Goal: Task Accomplishment & Management: Use online tool/utility

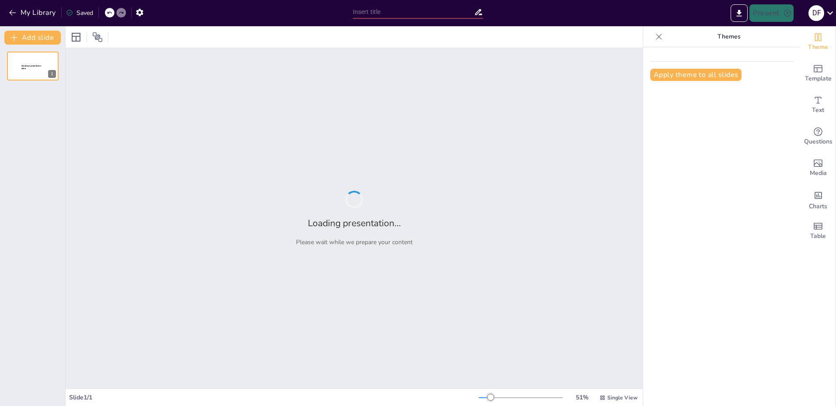
type input "DIN 1076: Grundlagen und Normen für die Brückenprüfung"
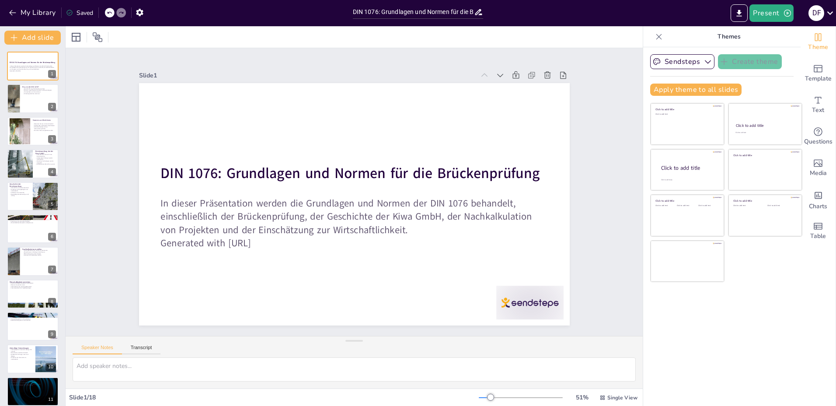
checkbox input "true"
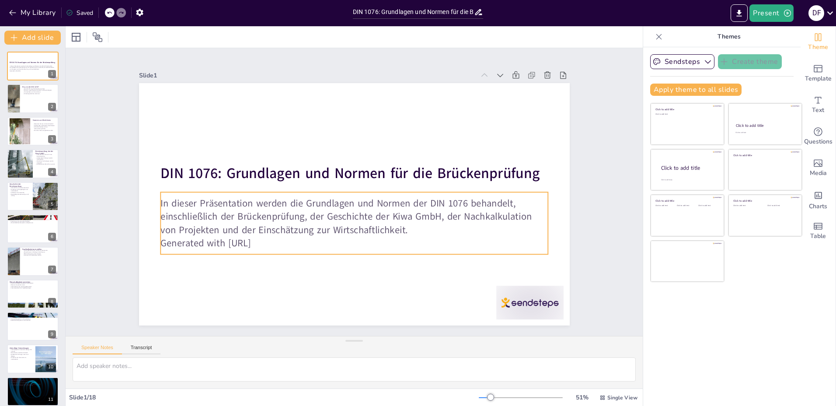
checkbox input "true"
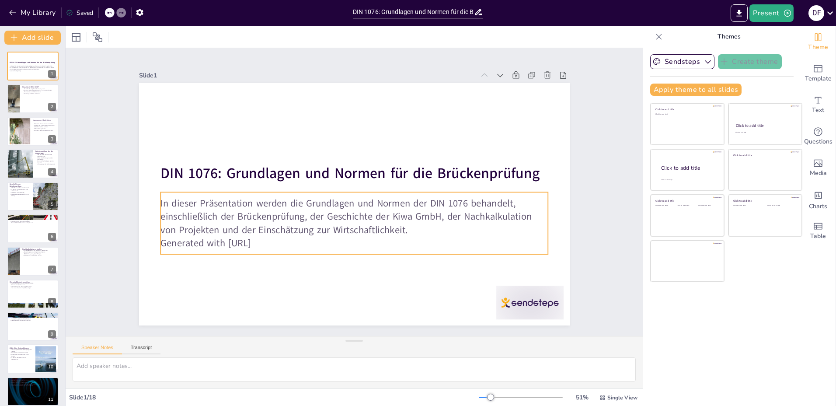
checkbox input "true"
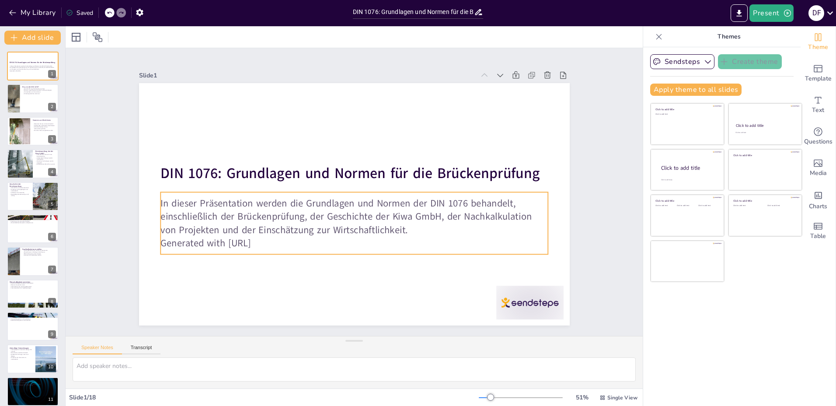
checkbox input "true"
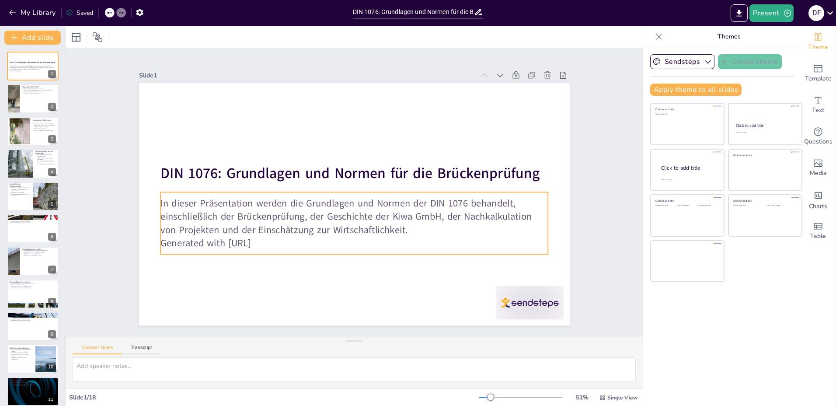
checkbox input "true"
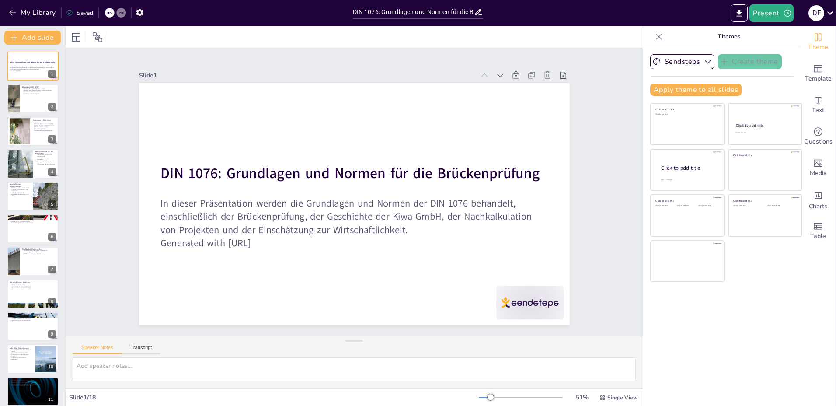
checkbox input "true"
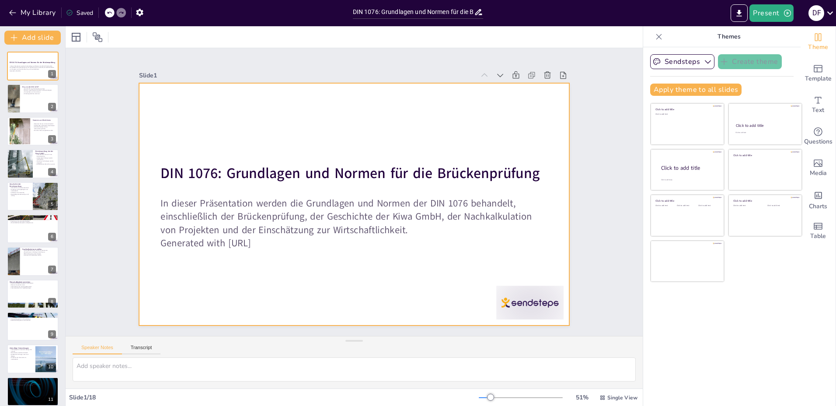
checkbox input "true"
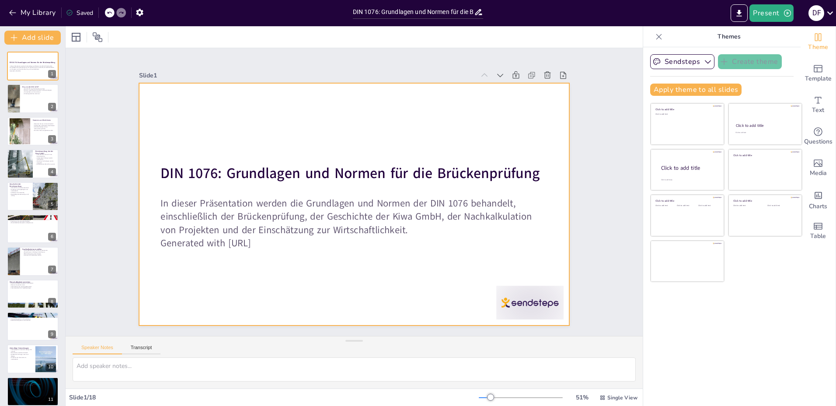
checkbox input "true"
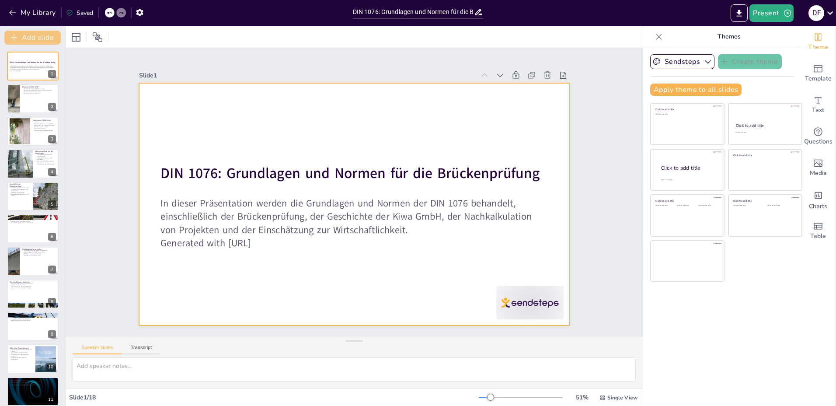
checkbox input "true"
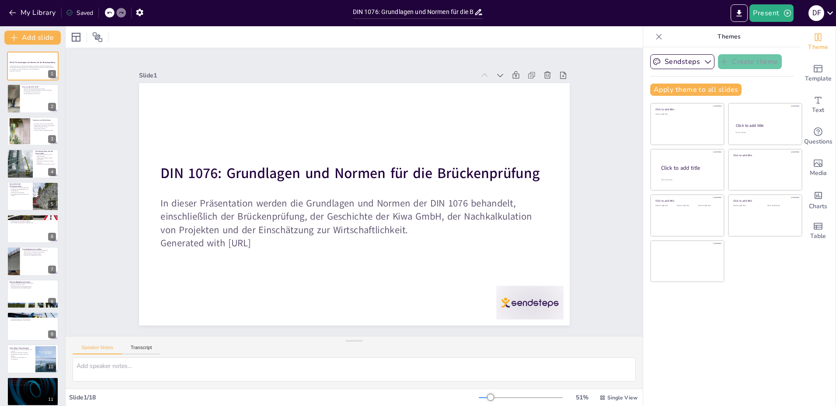
checkbox input "true"
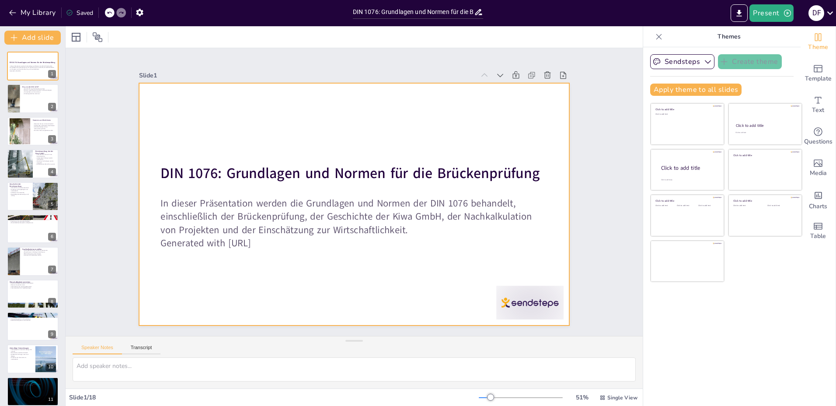
checkbox input "true"
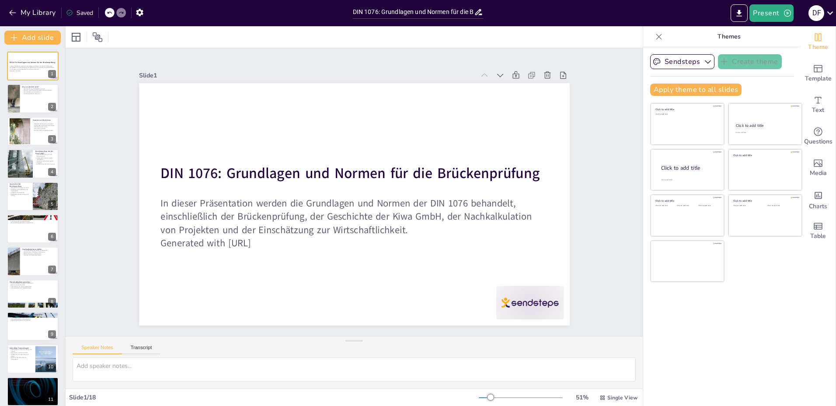
checkbox input "true"
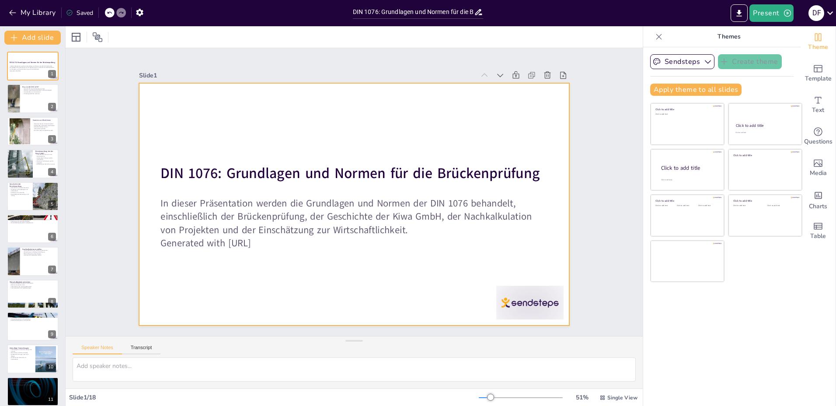
checkbox input "true"
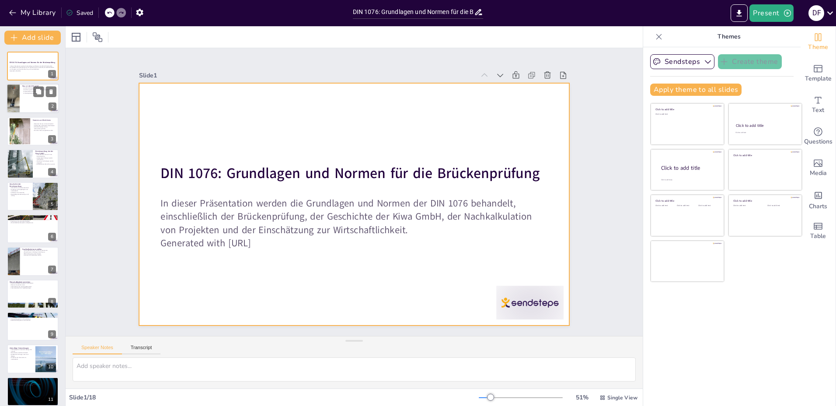
checkbox input "true"
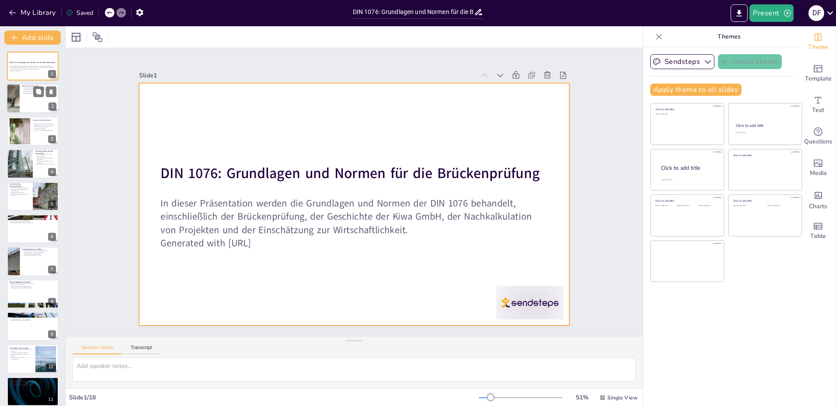
checkbox input "true"
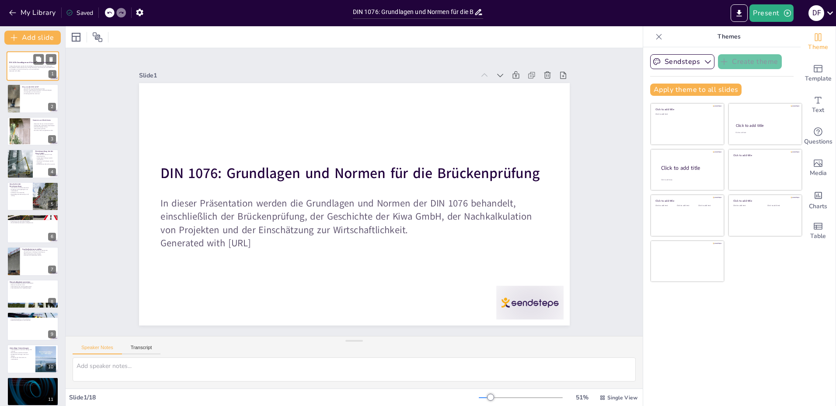
checkbox input "true"
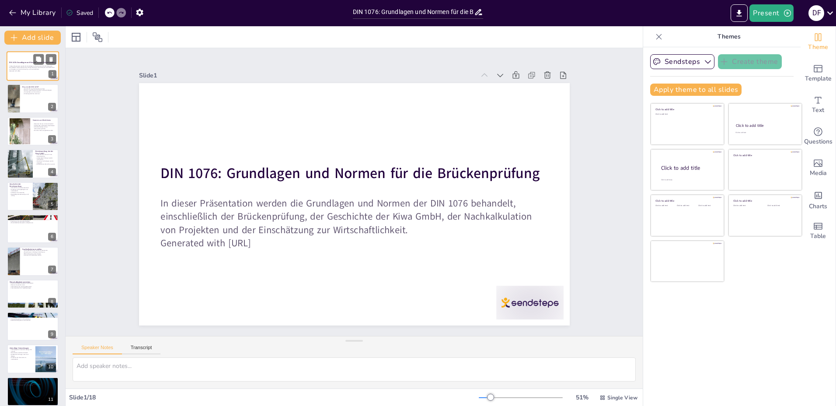
checkbox input "true"
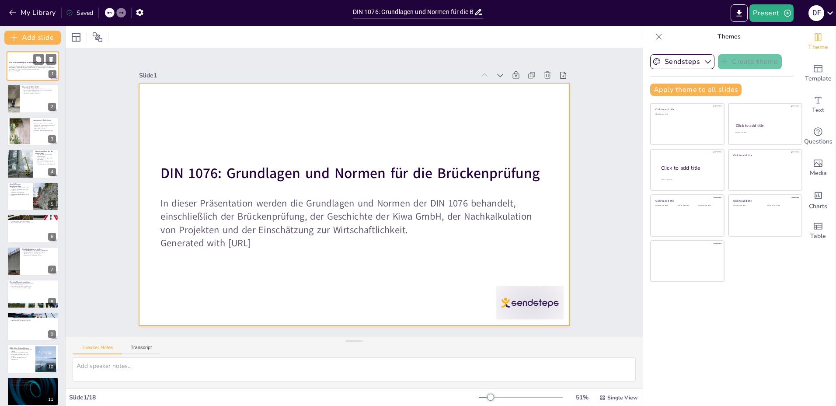
checkbox input "true"
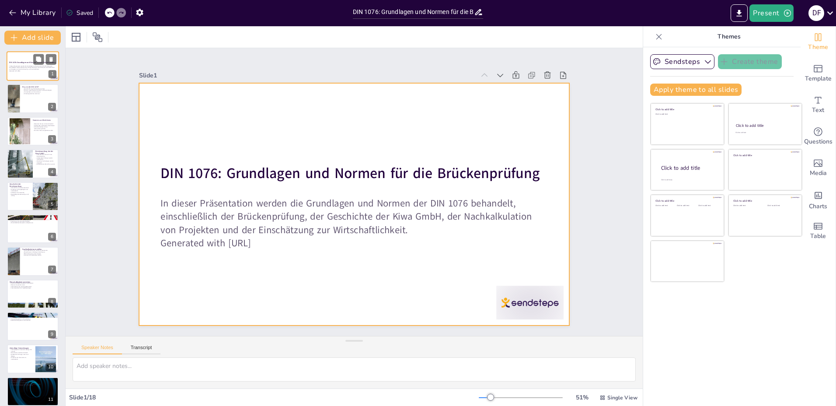
checkbox input "true"
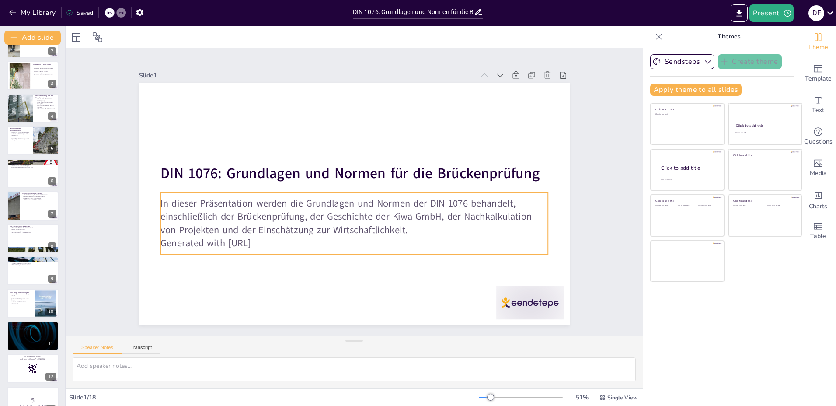
scroll to position [3, 0]
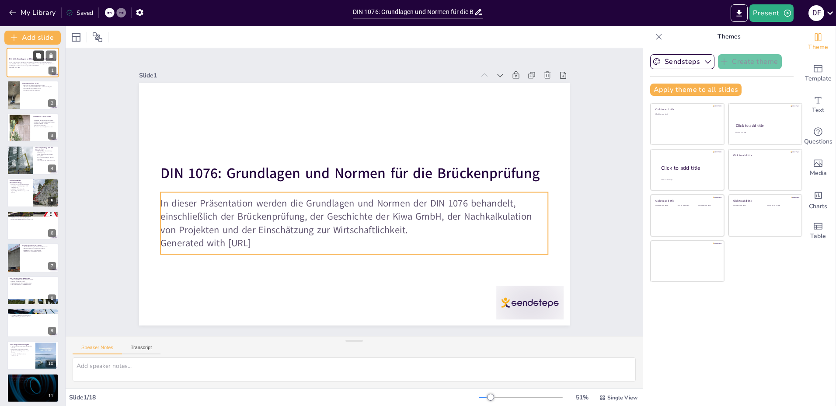
checkbox input "true"
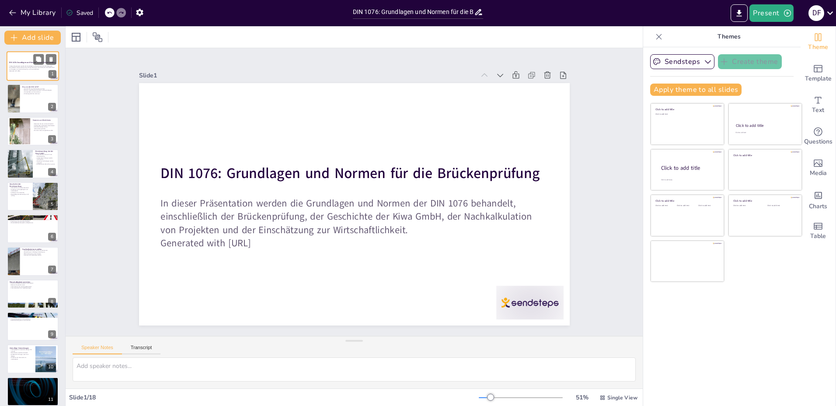
checkbox input "true"
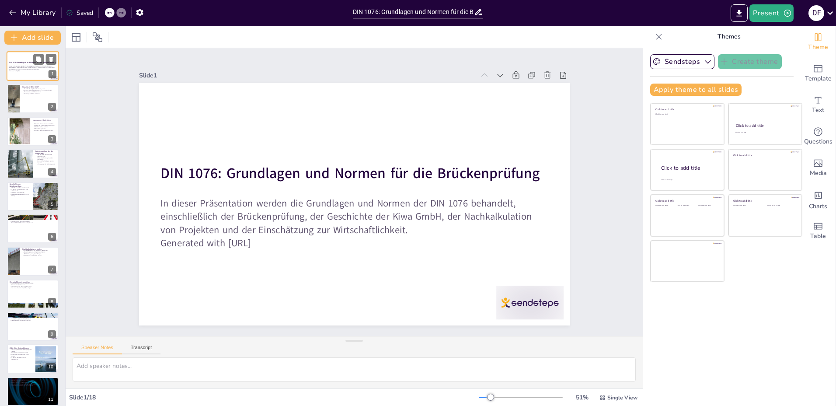
checkbox input "true"
click at [38, 42] on button "Add slide" at bounding box center [32, 38] width 56 height 14
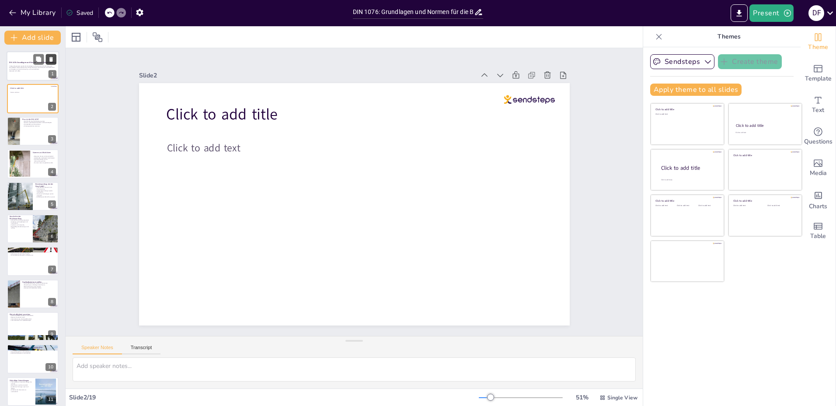
checkbox input "true"
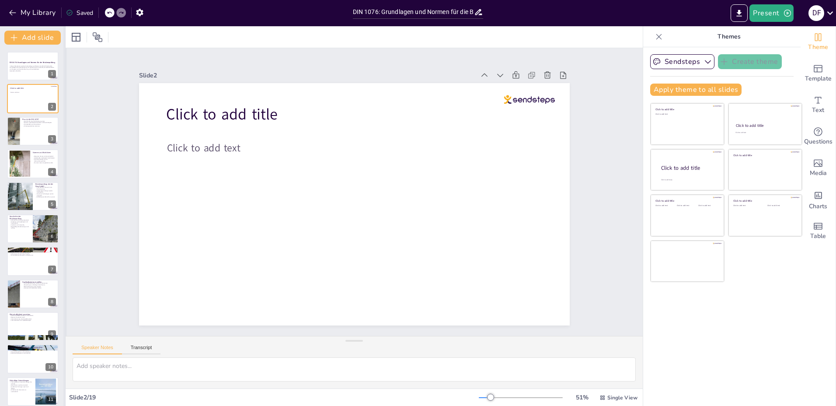
checkbox input "true"
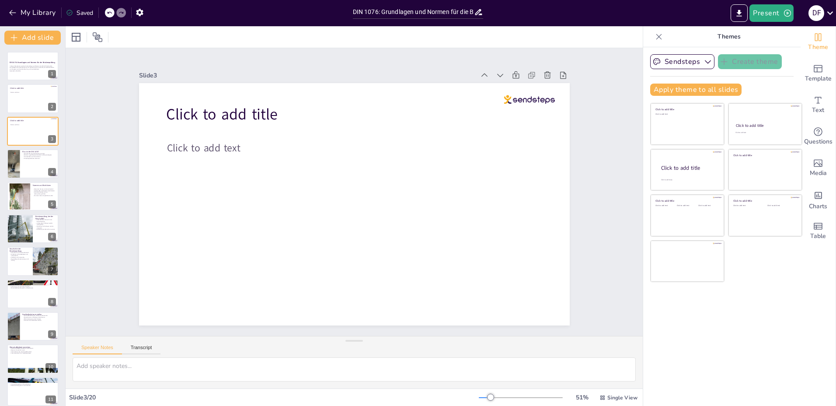
checkbox input "true"
click at [578, 116] on icon at bounding box center [583, 121] width 10 height 10
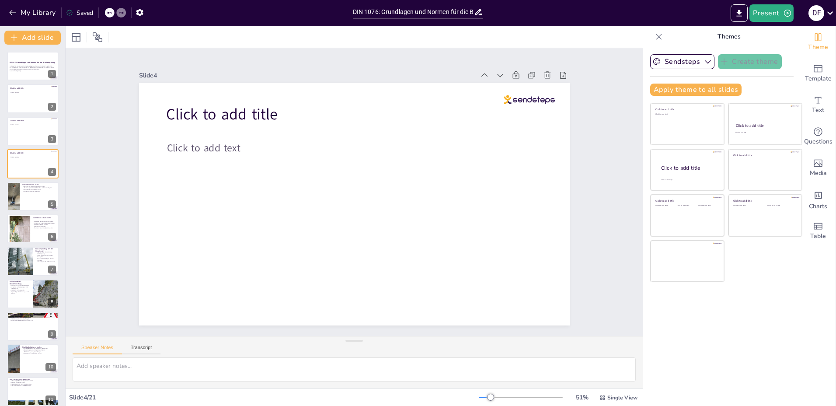
click at [119, 16] on div at bounding box center [121, 13] width 10 height 10
checkbox input "true"
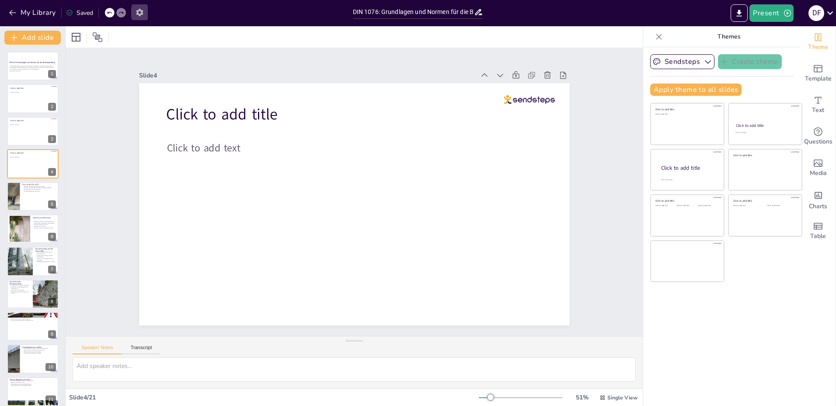
click at [141, 12] on icon "button" at bounding box center [139, 12] width 9 height 9
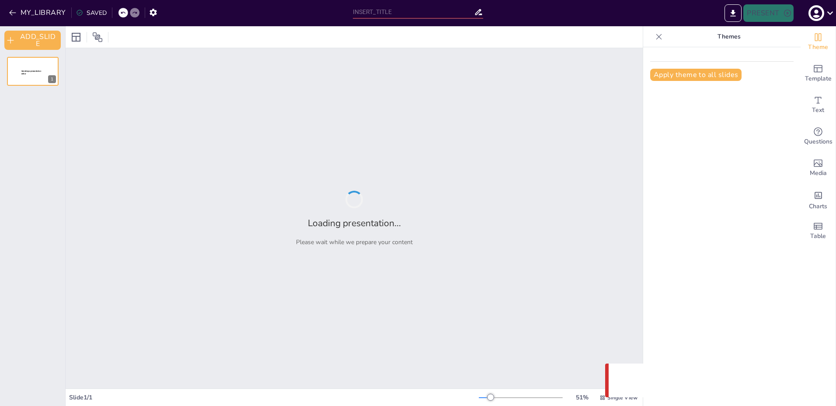
type input "DIN 1076: Grundlagen und Normen für die Brückenprüfung"
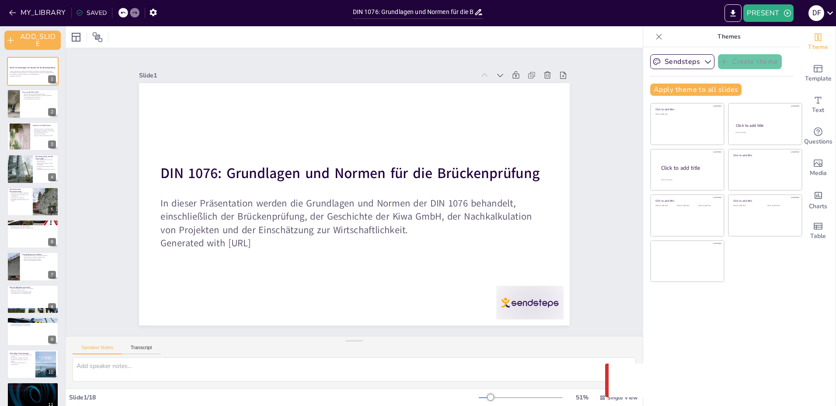
checkbox input "true"
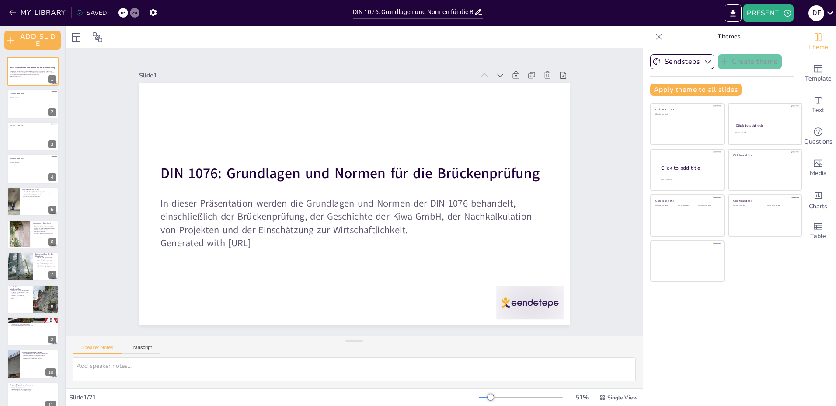
checkbox input "true"
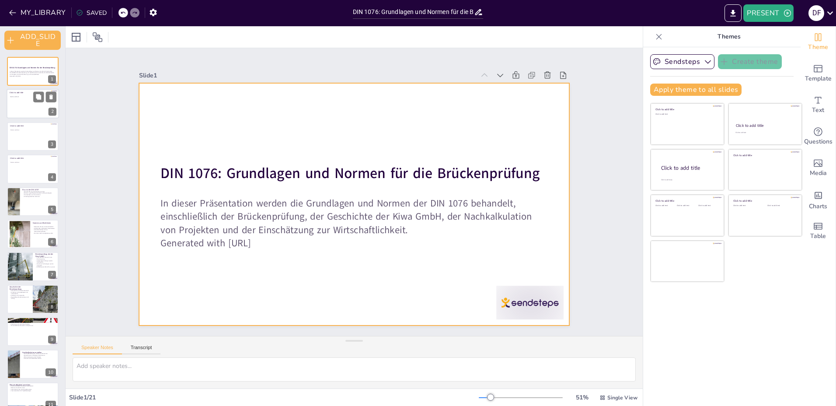
checkbox input "true"
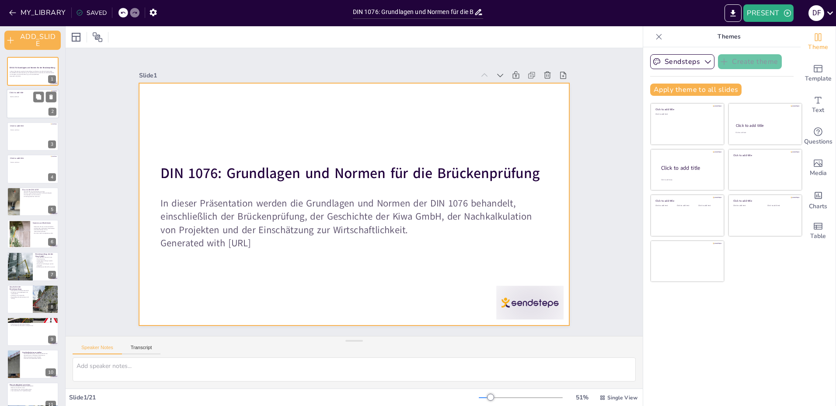
checkbox input "true"
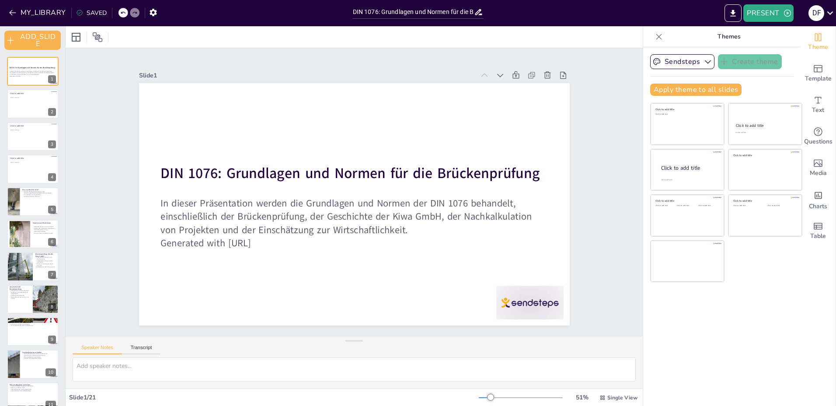
checkbox input "true"
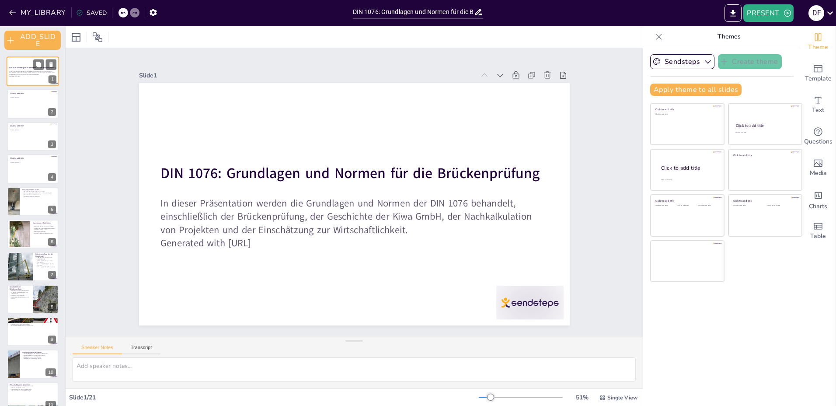
checkbox input "true"
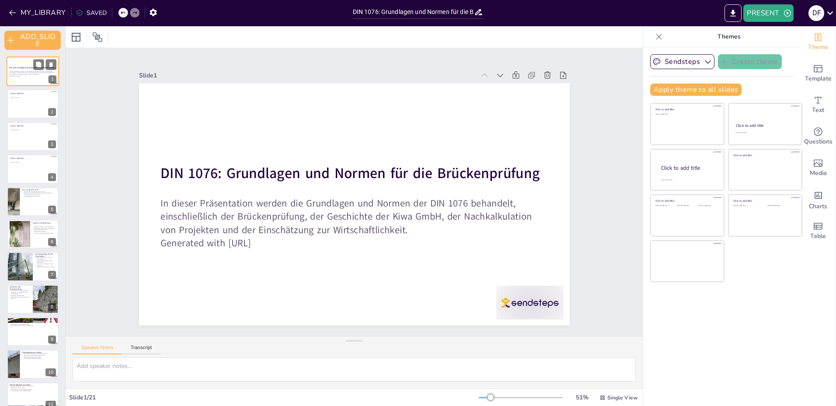
checkbox input "true"
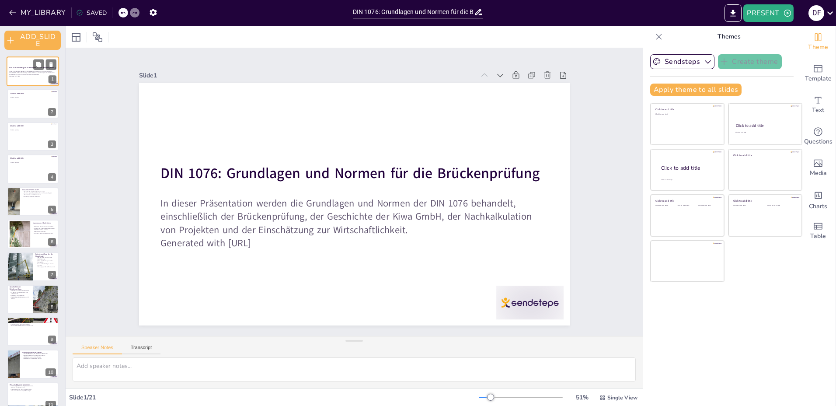
checkbox input "true"
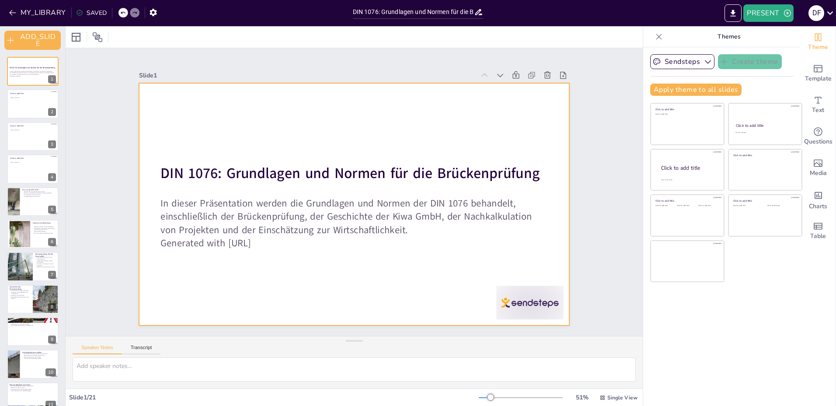
checkbox input "true"
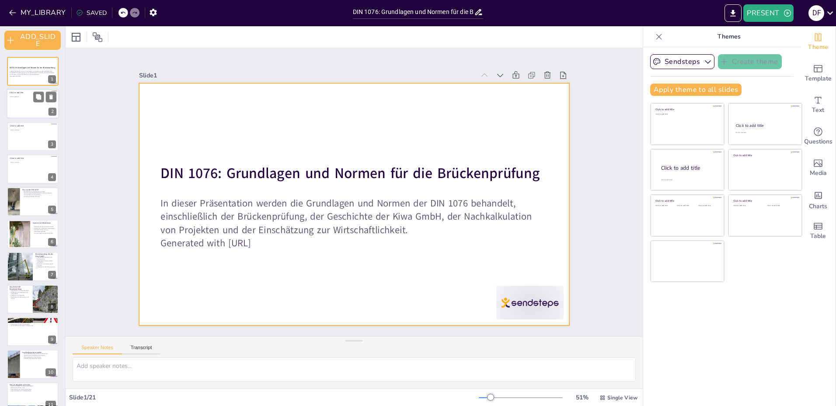
checkbox input "true"
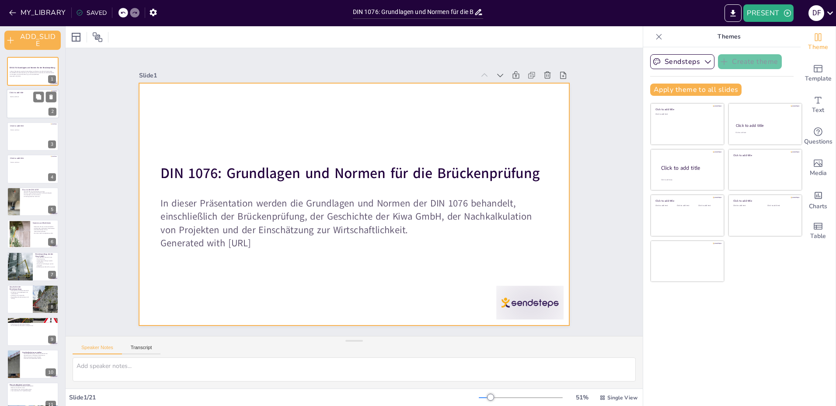
checkbox input "true"
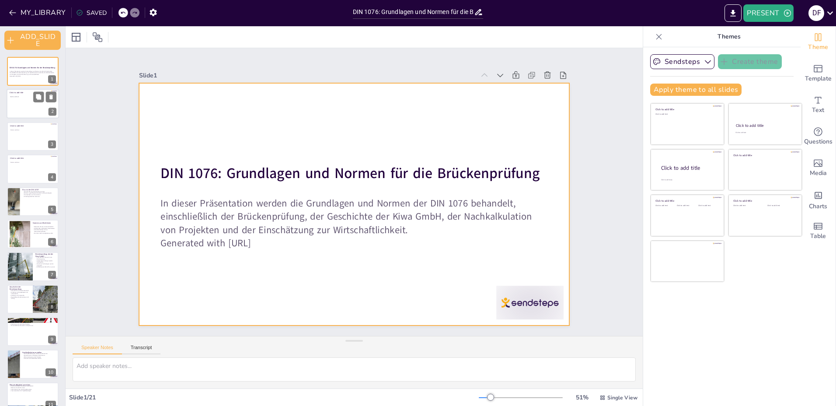
checkbox input "true"
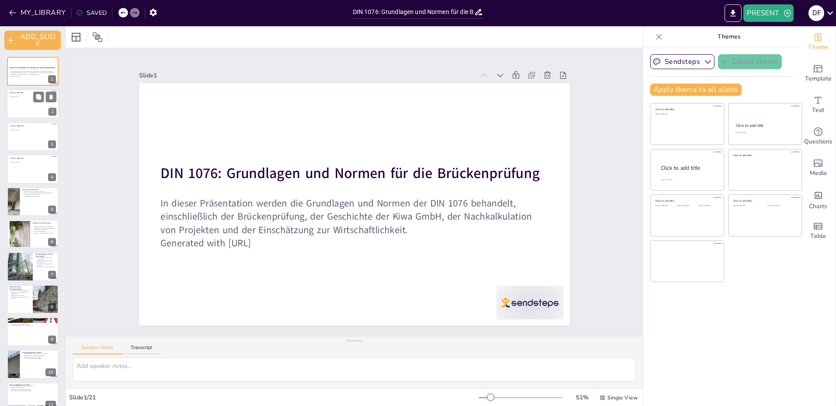
checkbox input "true"
click at [25, 98] on div at bounding box center [33, 104] width 52 height 30
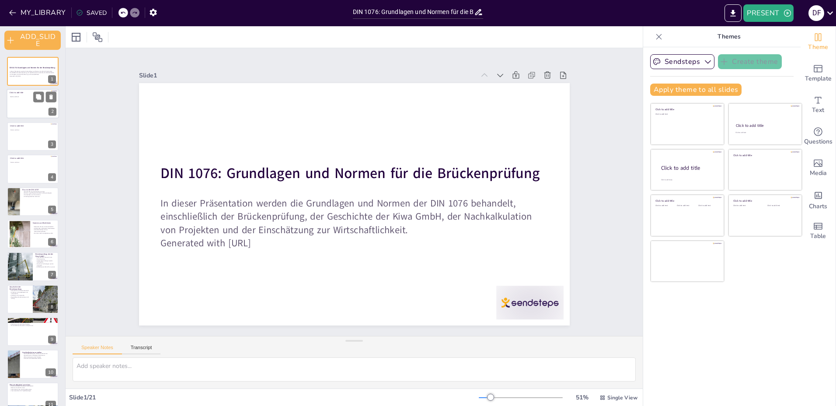
checkbox input "true"
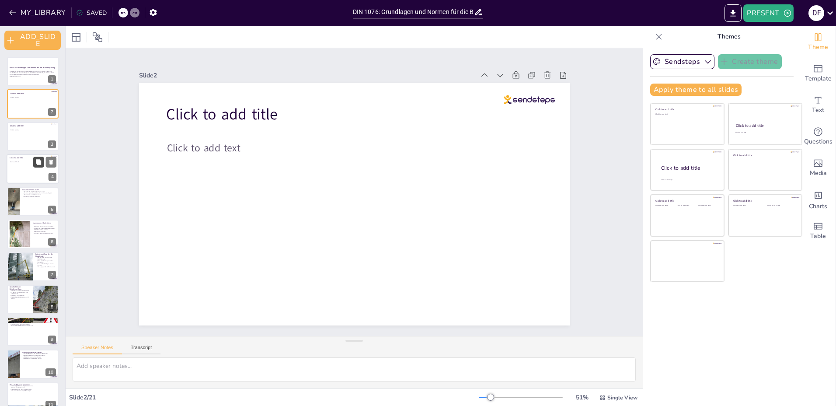
checkbox input "true"
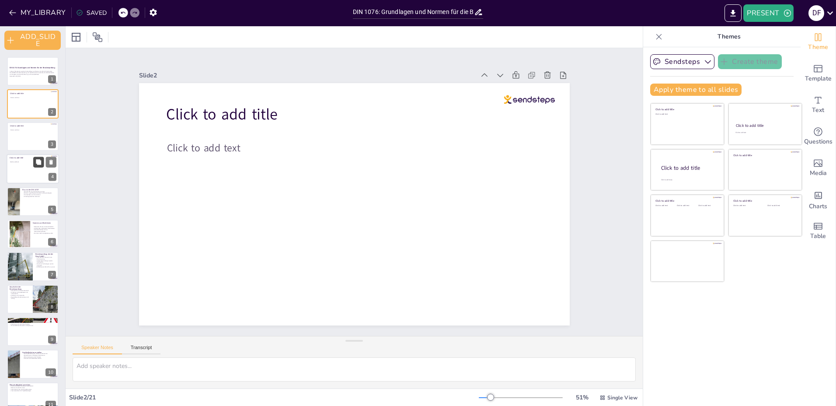
checkbox input "true"
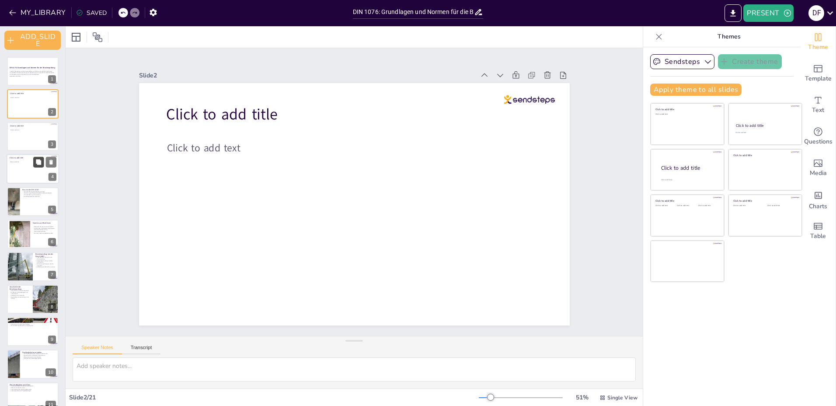
checkbox input "true"
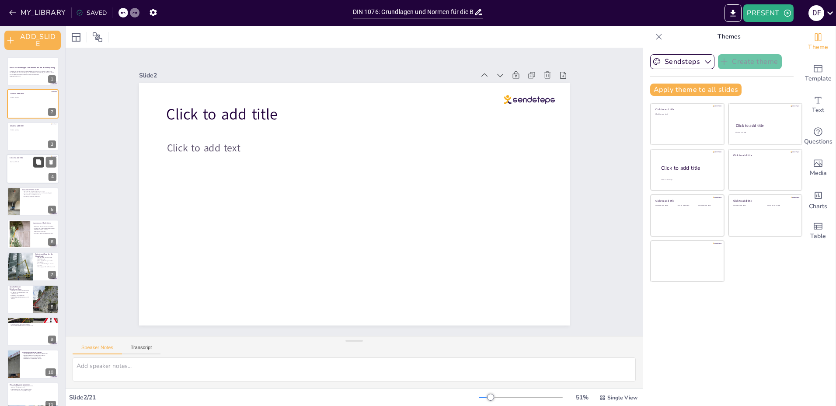
checkbox input "true"
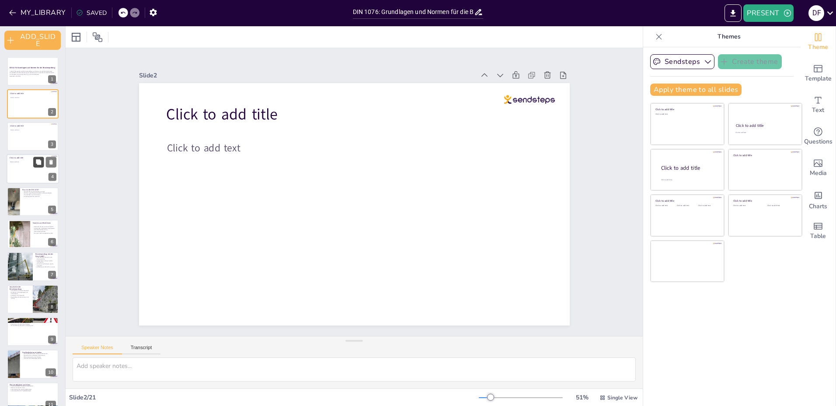
click at [38, 165] on button at bounding box center [38, 162] width 10 height 10
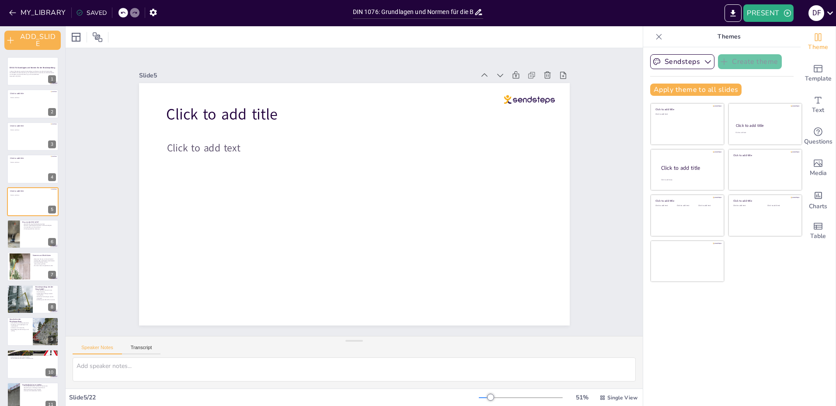
checkbox input "true"
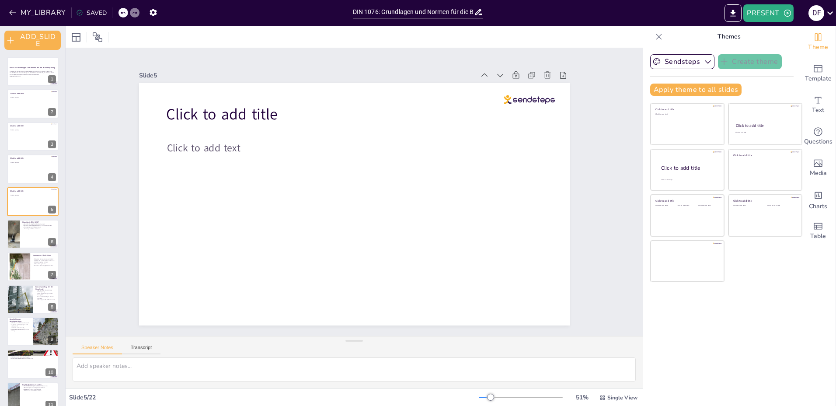
checkbox input "true"
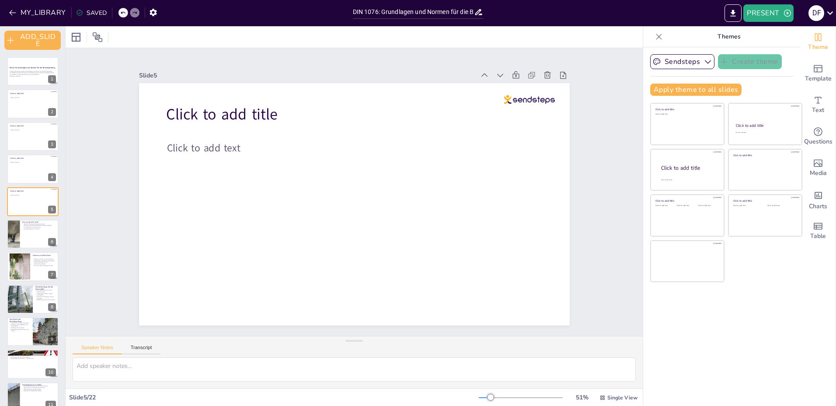
checkbox input "true"
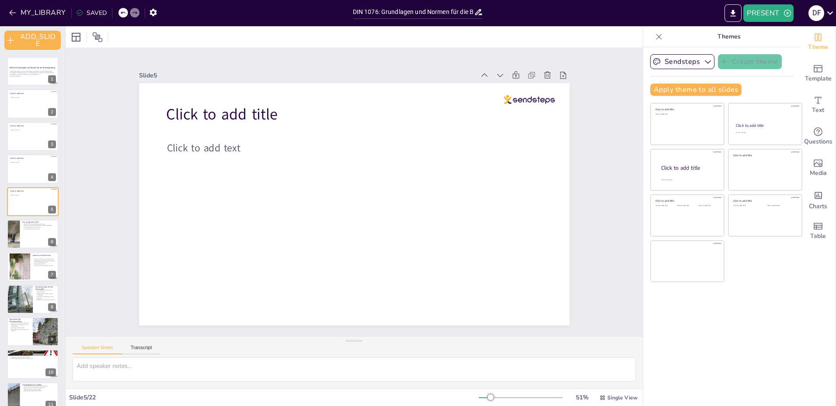
checkbox input "true"
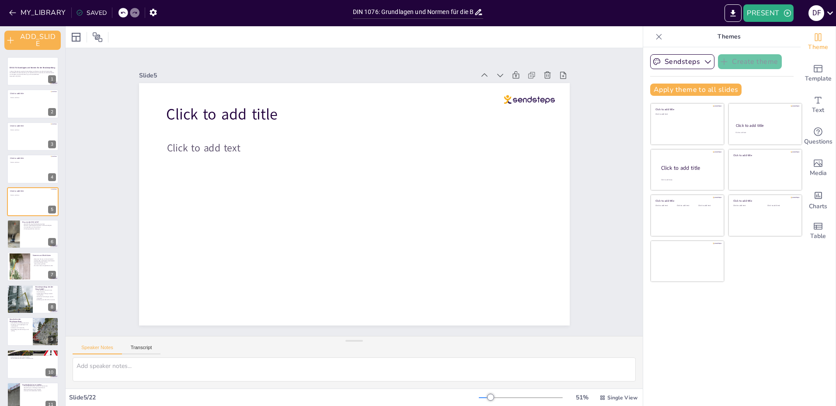
checkbox input "true"
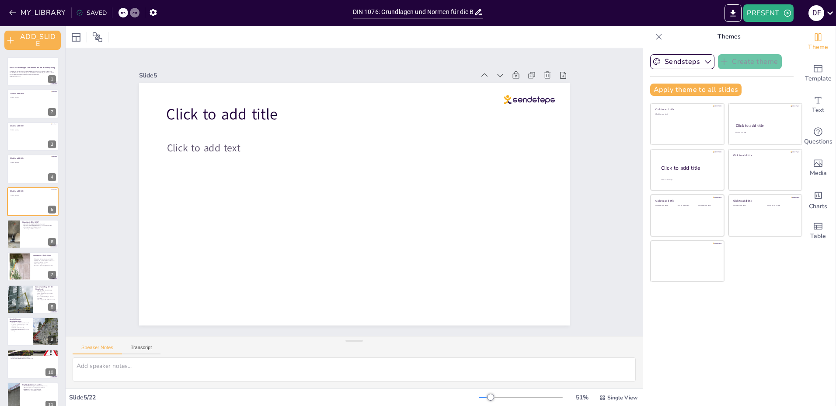
checkbox input "true"
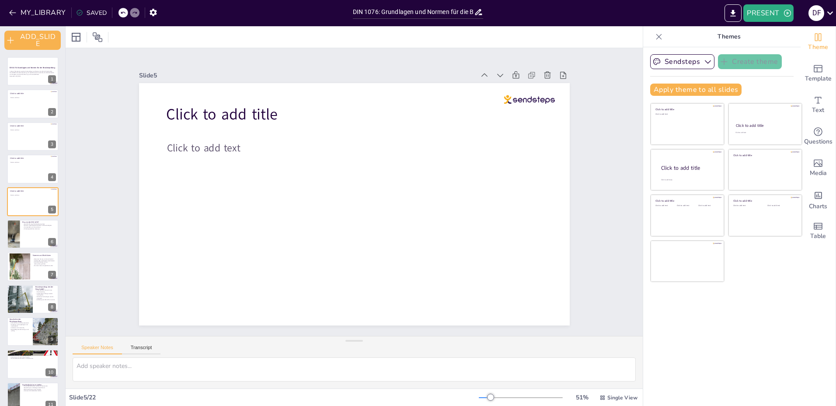
checkbox input "true"
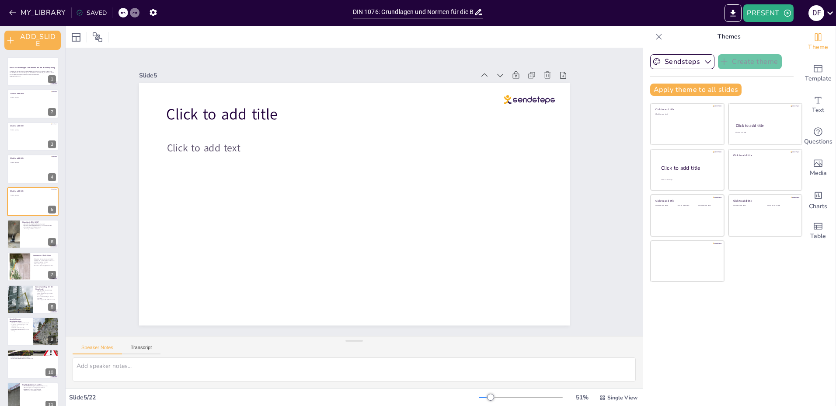
checkbox input "true"
click at [120, 12] on div "MY_LIBRARY SAVED" at bounding box center [80, 12] width 161 height 16
click at [127, 14] on icon at bounding box center [129, 13] width 4 height 2
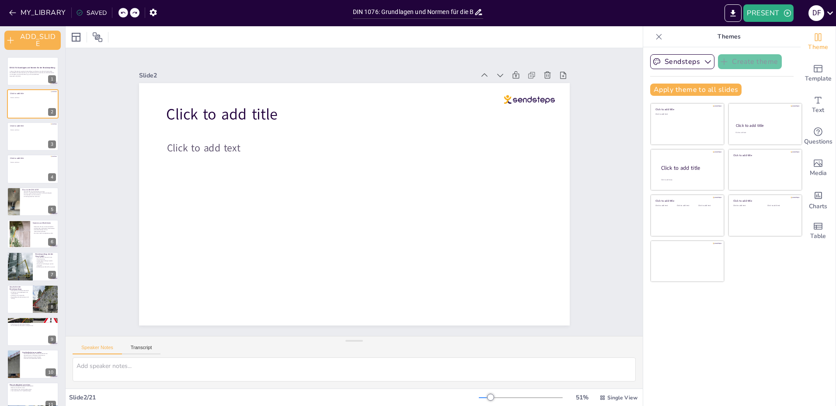
click at [126, 14] on div at bounding box center [123, 13] width 10 height 10
checkbox input "true"
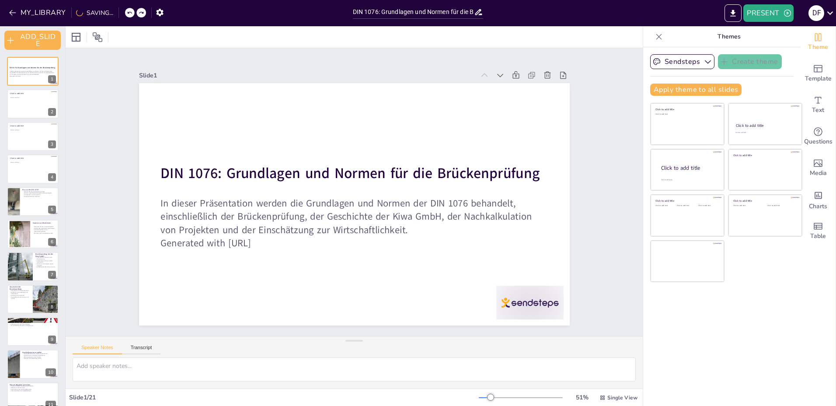
click at [125, 14] on div at bounding box center [130, 13] width 10 height 10
checkbox input "true"
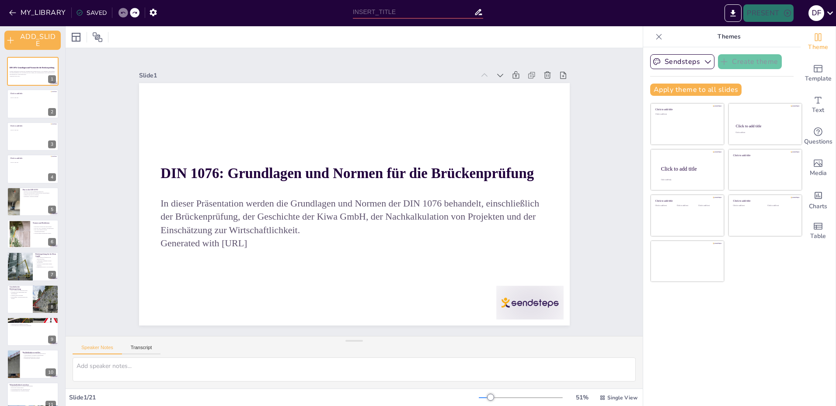
checkbox input "true"
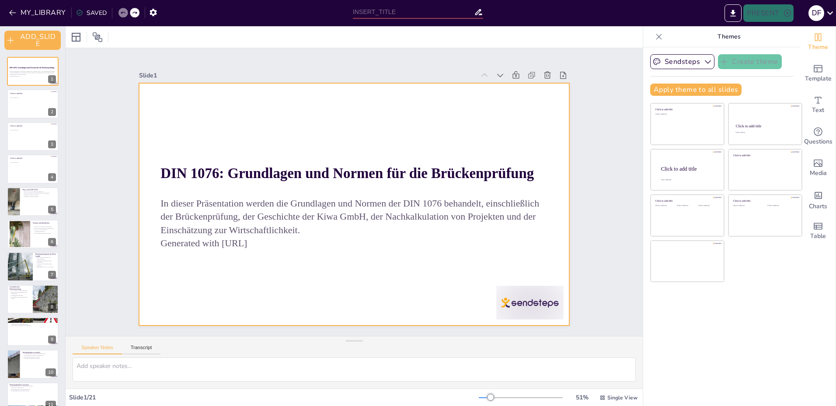
checkbox input "true"
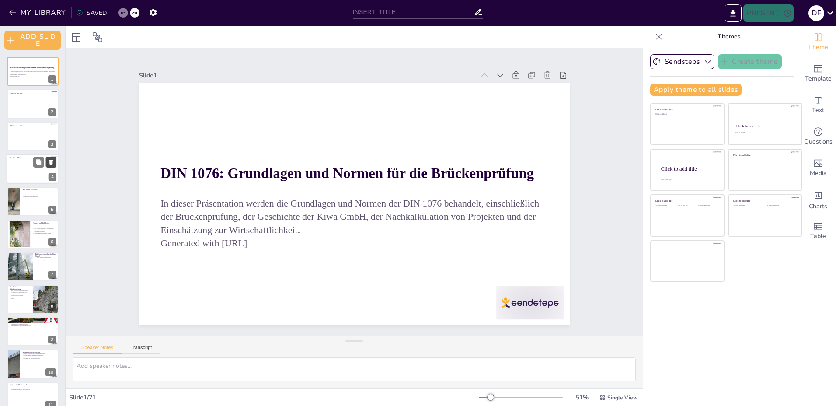
checkbox input "true"
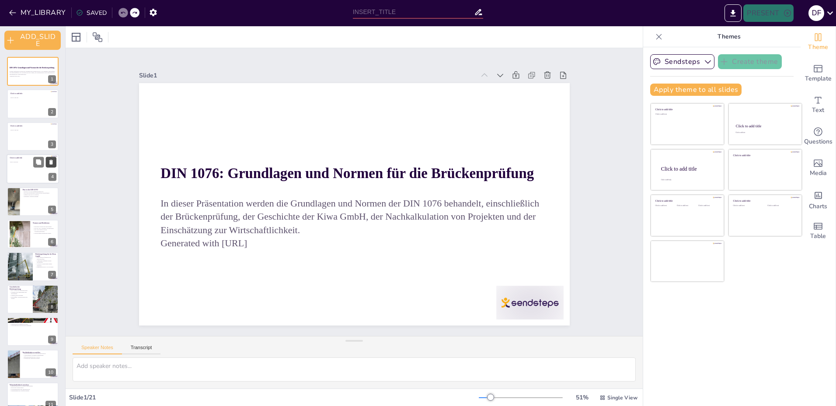
checkbox input "true"
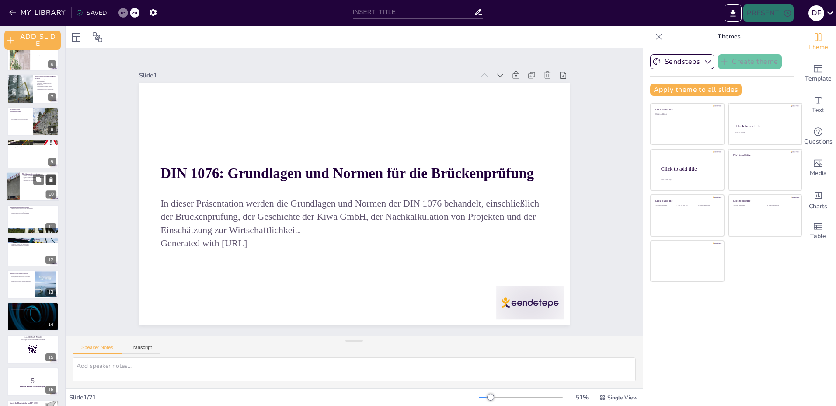
checkbox input "true"
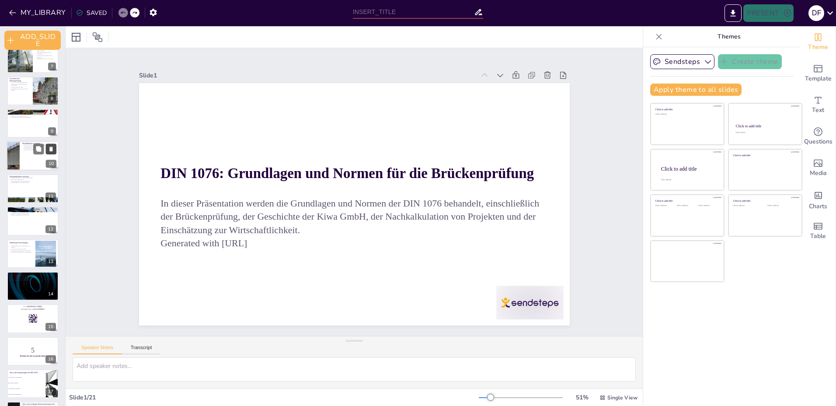
checkbox input "true"
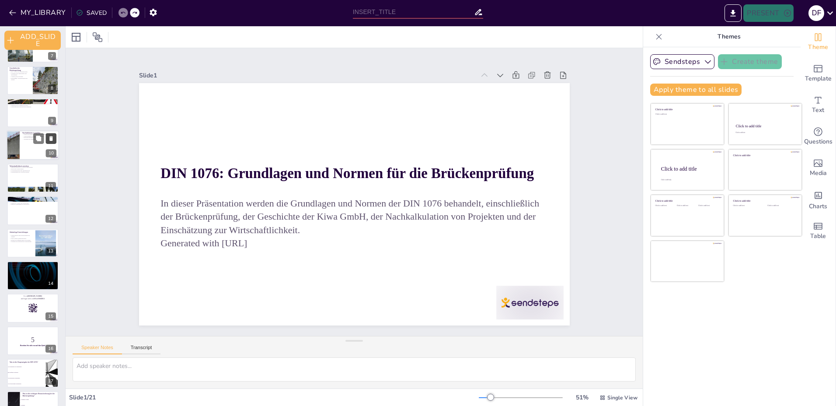
checkbox input "true"
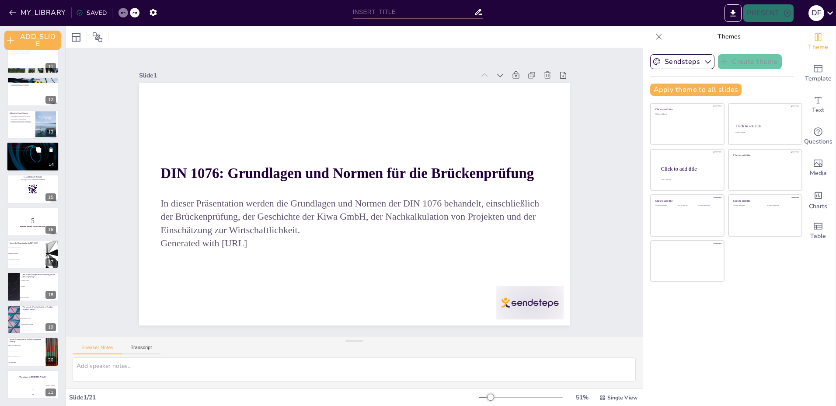
checkbox input "true"
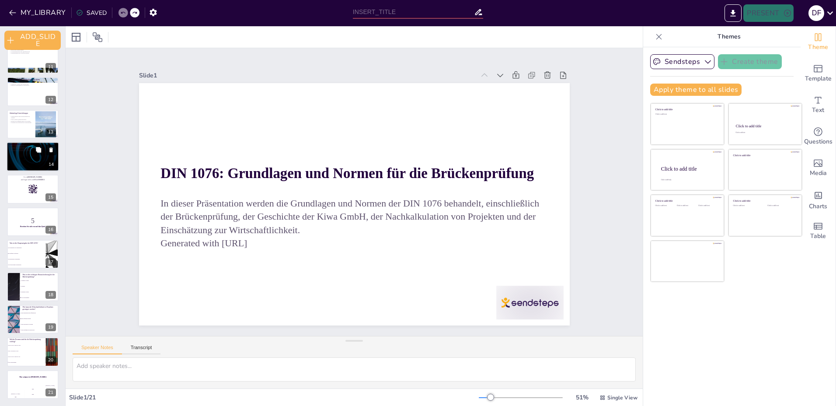
checkbox input "true"
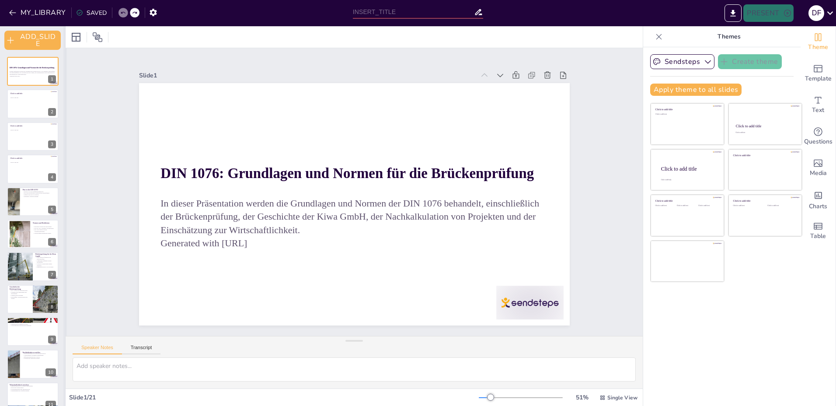
checkbox input "true"
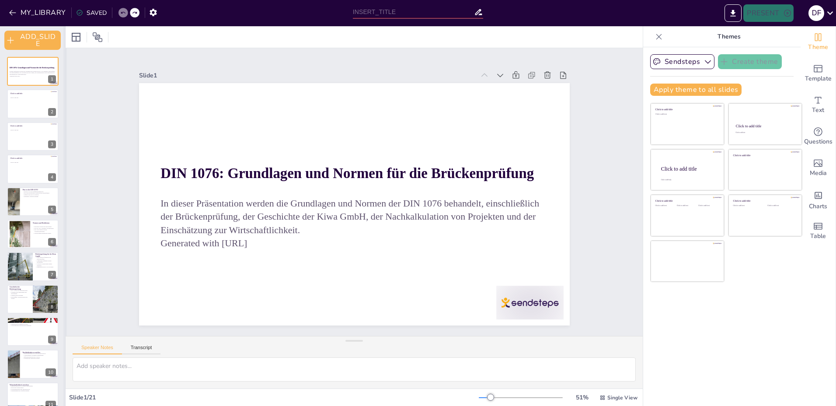
checkbox input "true"
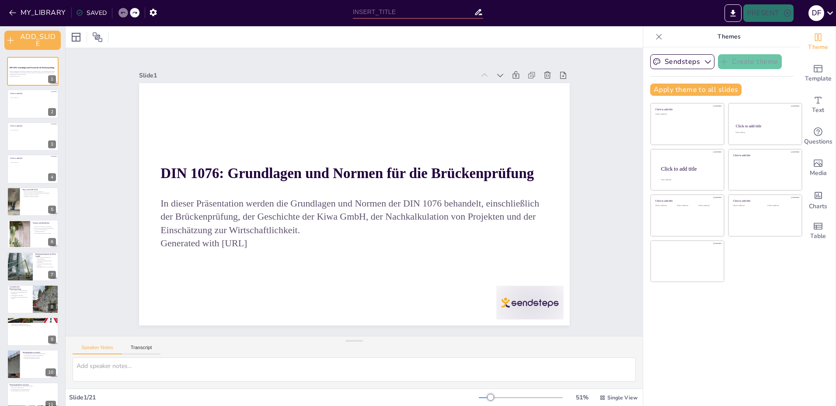
checkbox input "true"
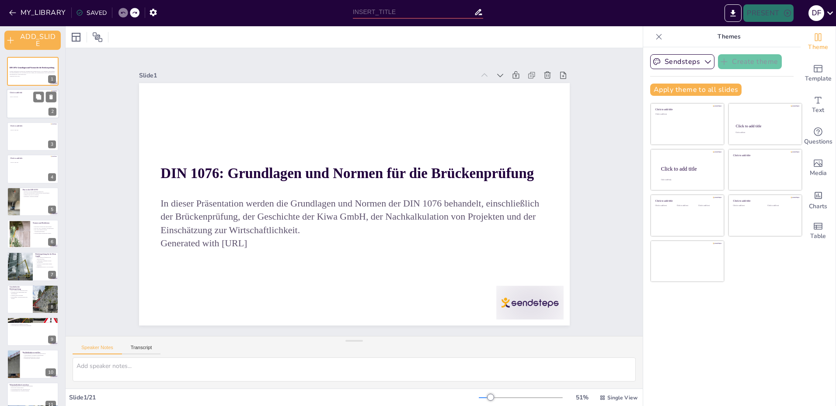
checkbox input "true"
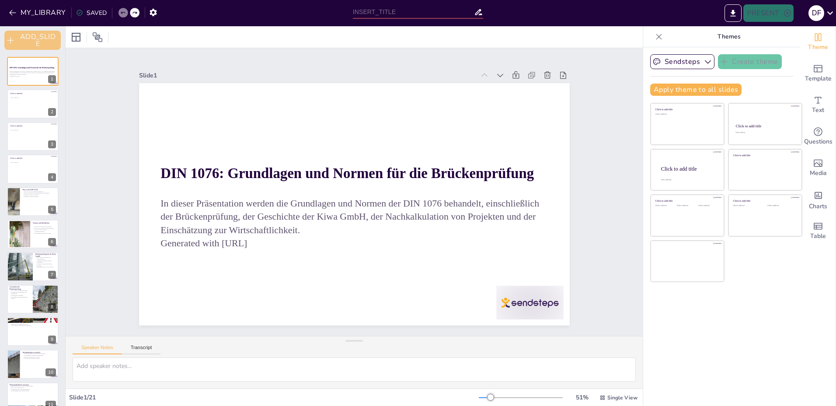
click at [53, 37] on button "ADD_SLIDE" at bounding box center [32, 40] width 56 height 19
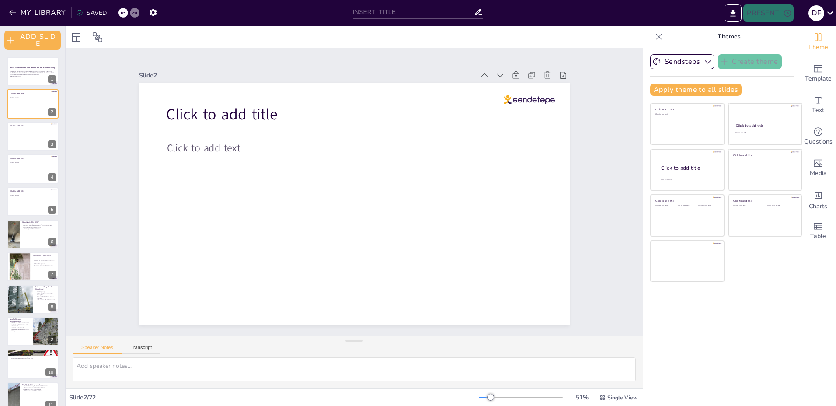
checkbox input "true"
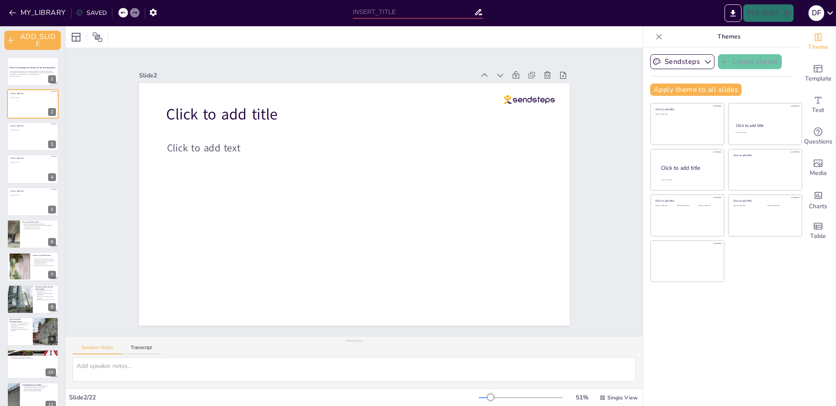
checkbox input "true"
click at [574, 181] on icon at bounding box center [580, 187] width 12 height 12
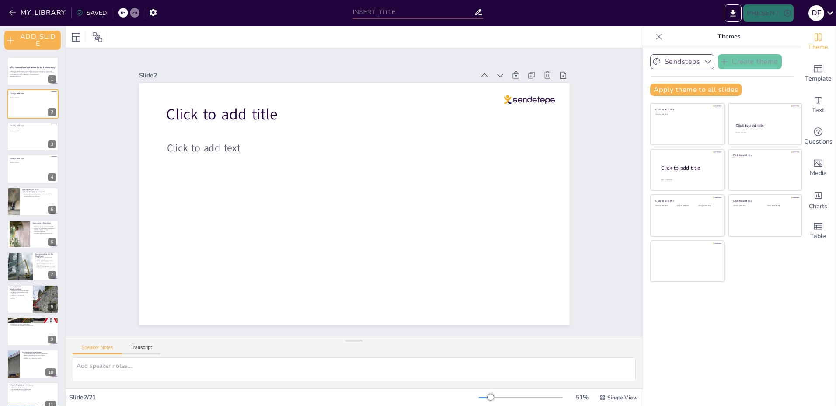
click at [667, 62] on button "Sendsteps" at bounding box center [682, 61] width 64 height 15
click at [661, 61] on button "Sendsteps" at bounding box center [682, 61] width 64 height 15
checkbox input "true"
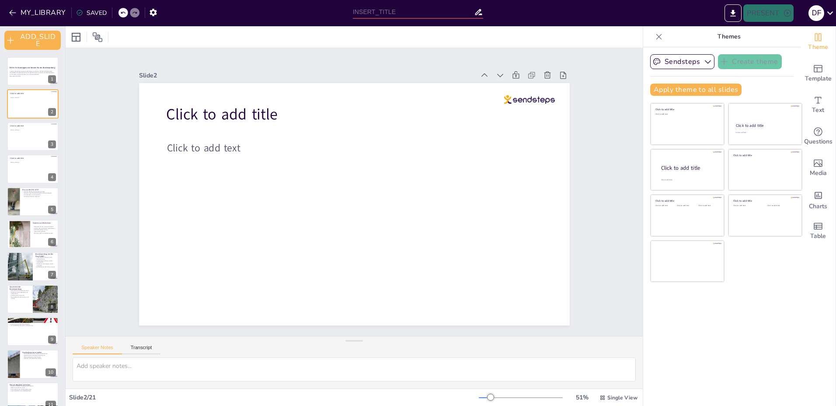
checkbox input "true"
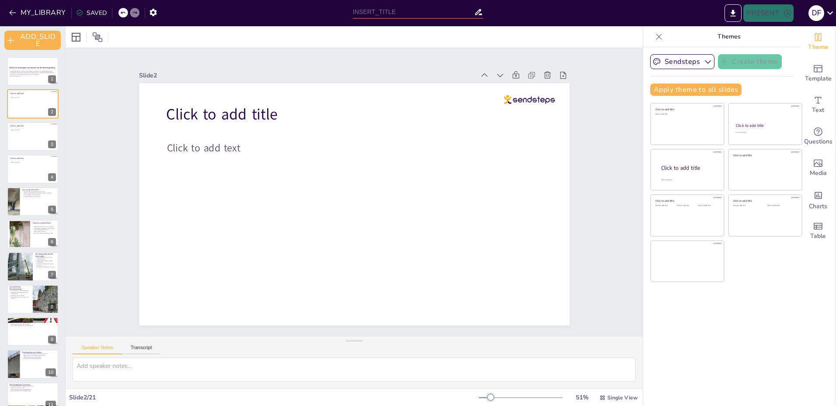
checkbox input "true"
click at [517, 111] on div at bounding box center [538, 118] width 52 height 14
click at [537, 285] on icon at bounding box center [544, 292] width 14 height 14
click at [151, 345] on button "Transcript" at bounding box center [141, 349] width 39 height 10
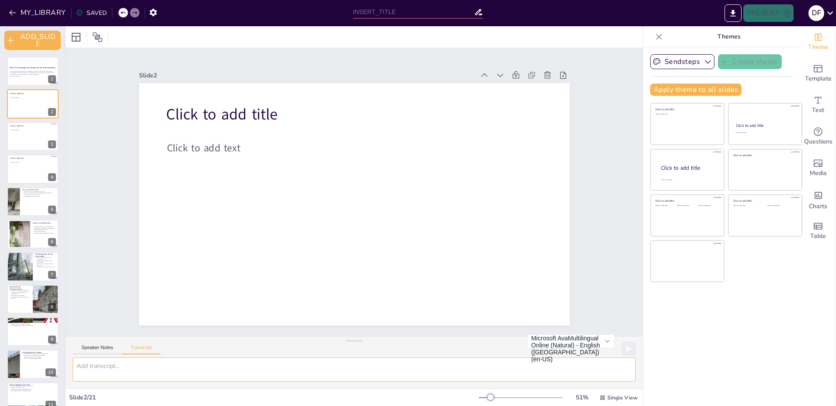
click at [338, 373] on textarea at bounding box center [354, 369] width 563 height 24
click at [35, 240] on div at bounding box center [33, 234] width 52 height 30
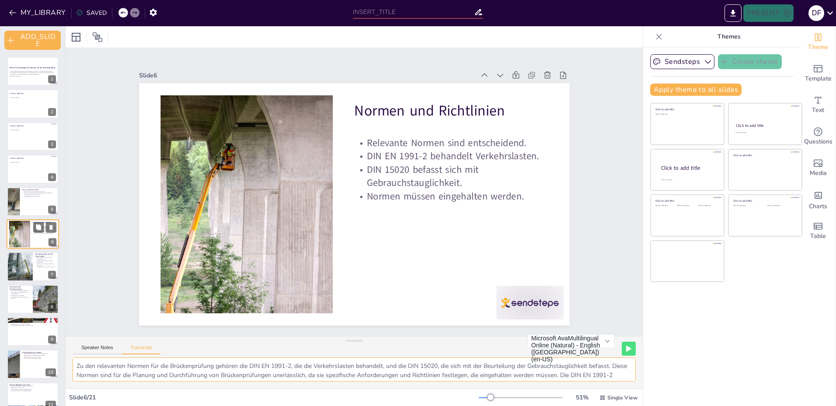
scroll to position [6, 0]
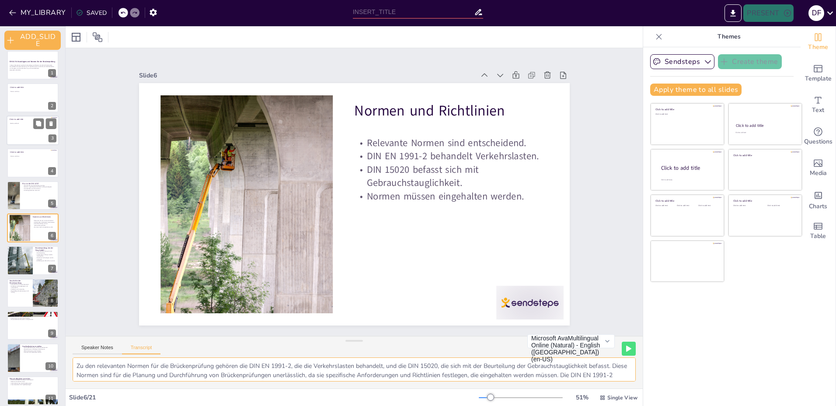
click at [15, 135] on div at bounding box center [33, 130] width 52 height 30
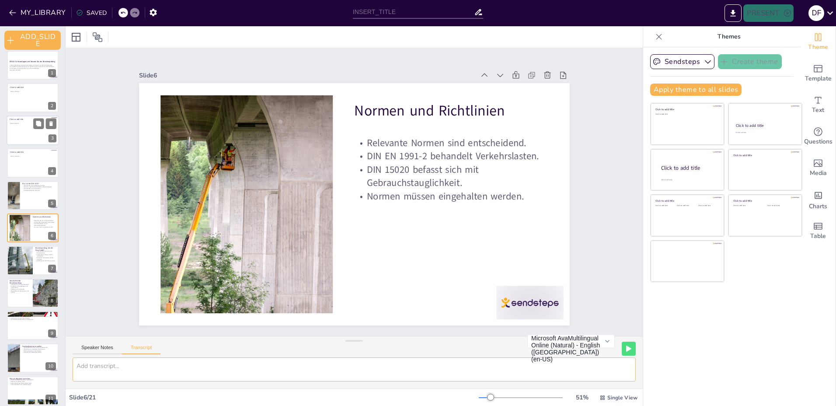
scroll to position [0, 0]
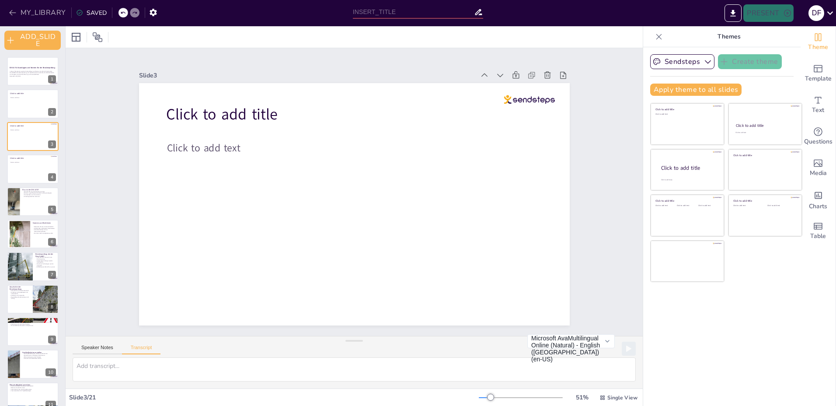
click at [9, 10] on icon "button" at bounding box center [12, 12] width 9 height 9
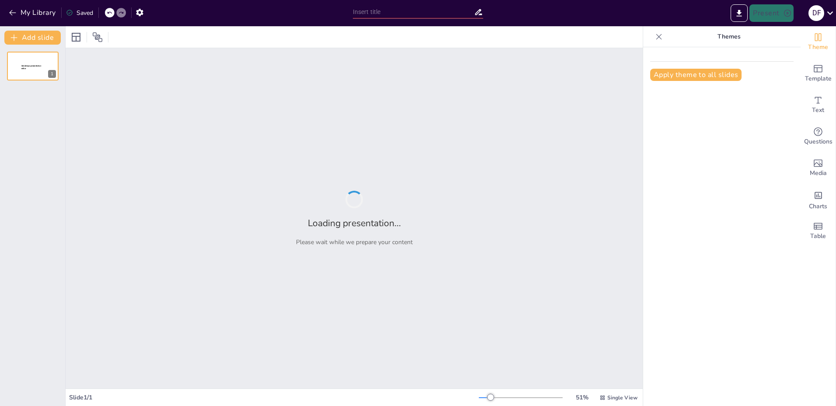
type input "DIN 1076: Grundlagen und Normen für die Brückenprüfung"
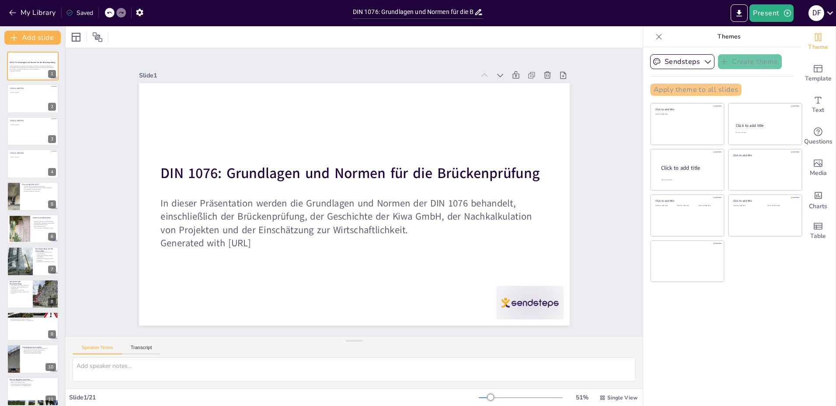
checkbox input "true"
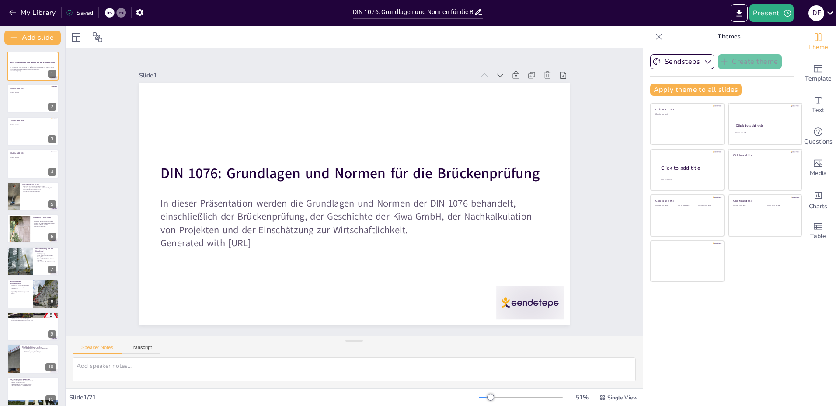
checkbox input "true"
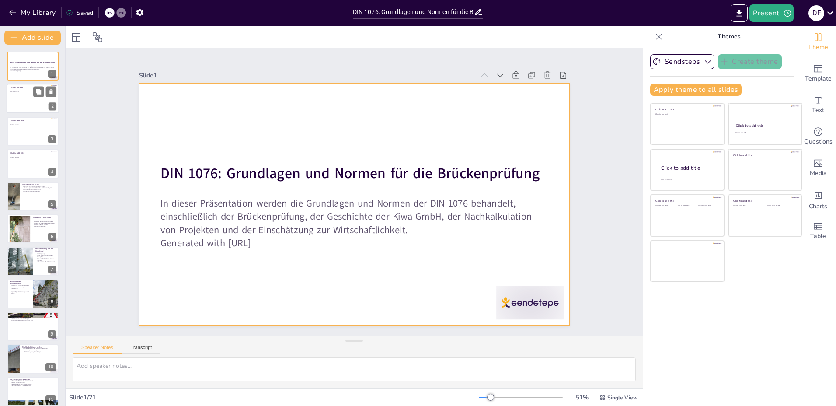
checkbox input "true"
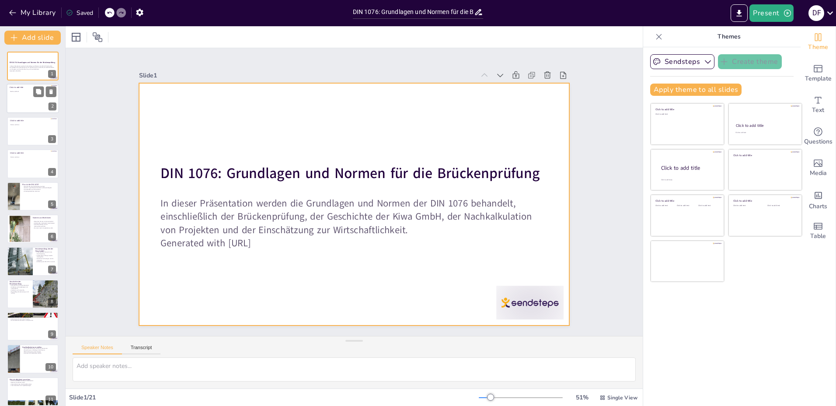
checkbox input "true"
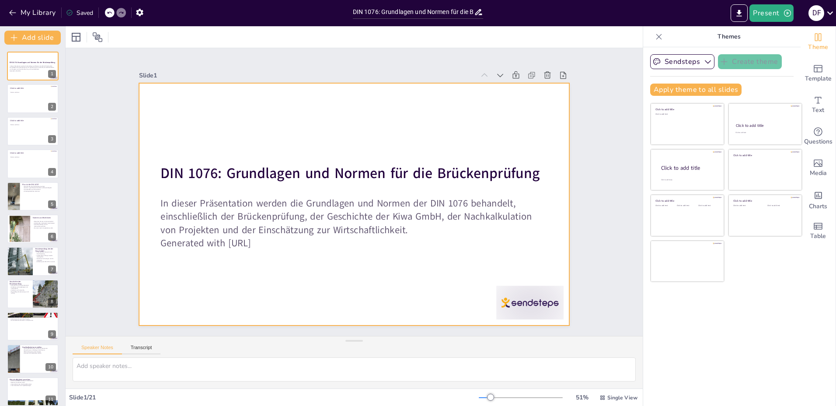
checkbox input "true"
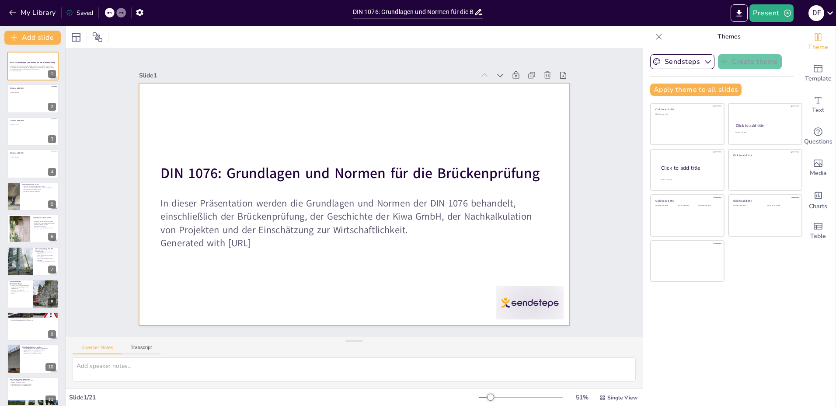
checkbox input "true"
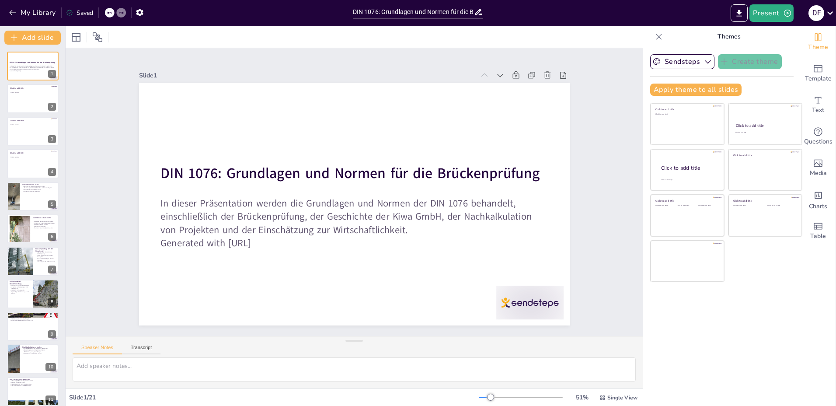
checkbox input "true"
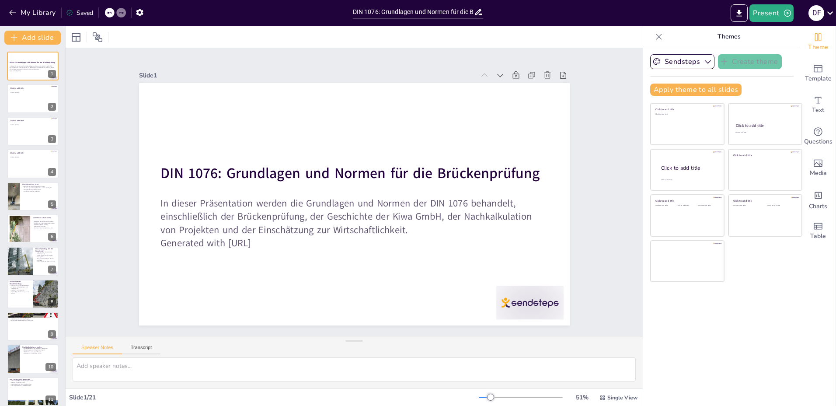
checkbox input "true"
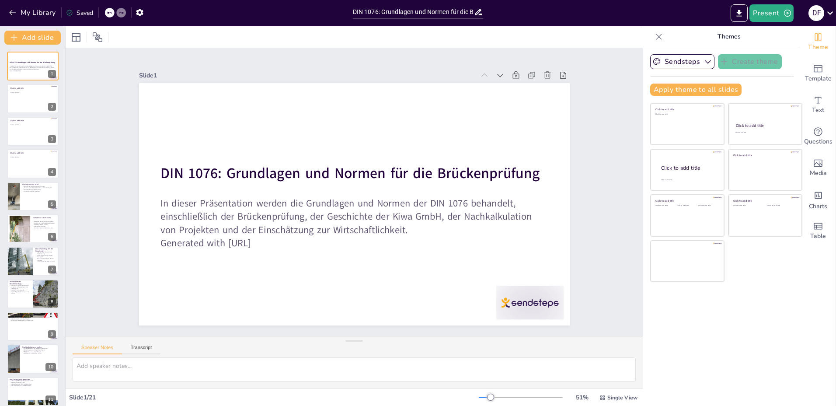
checkbox input "true"
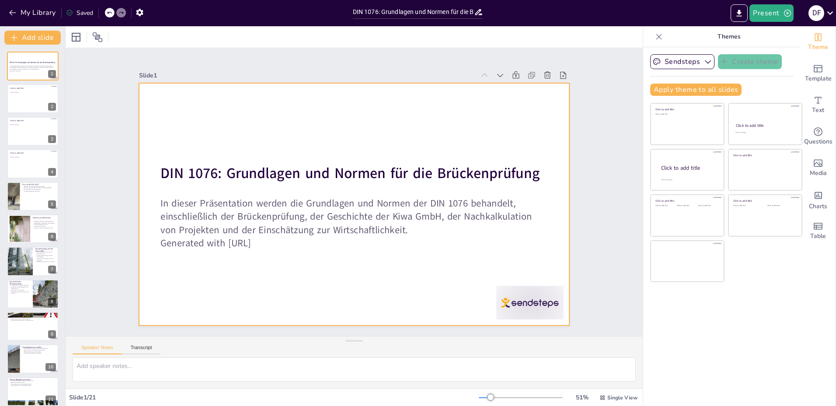
checkbox input "true"
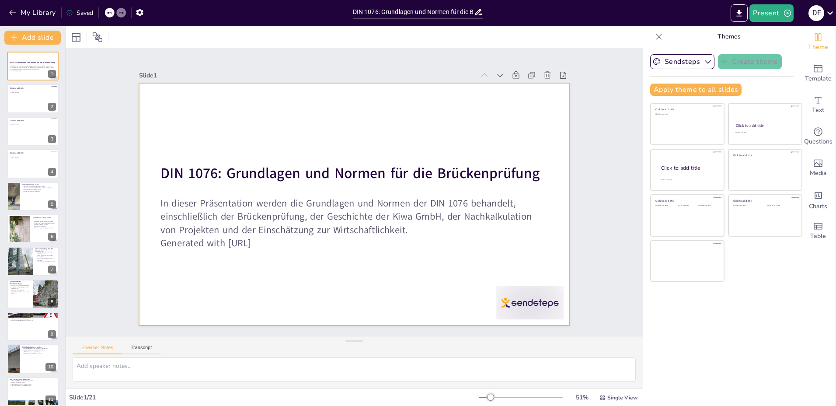
checkbox input "true"
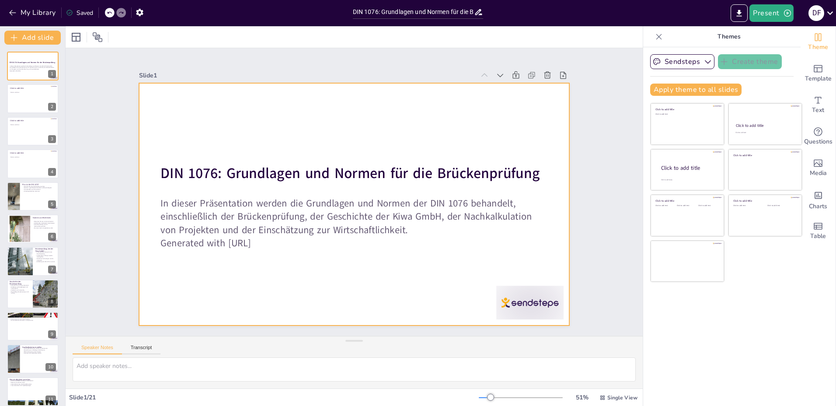
checkbox input "true"
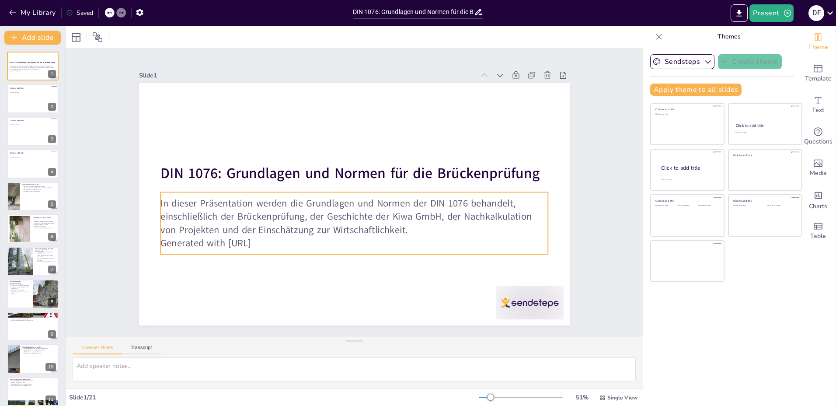
checkbox input "true"
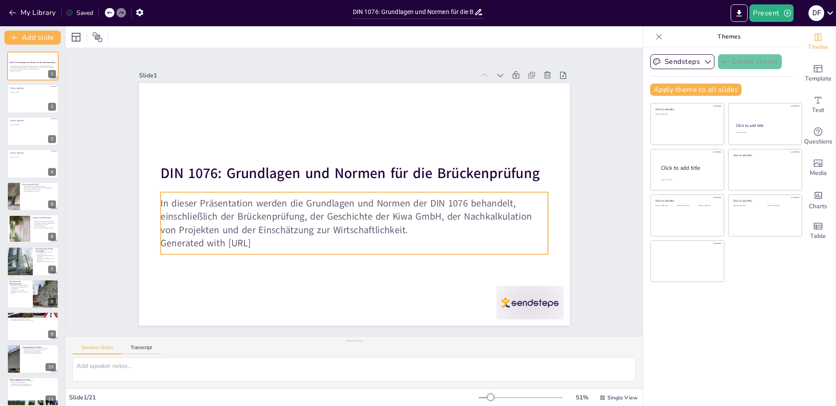
checkbox input "true"
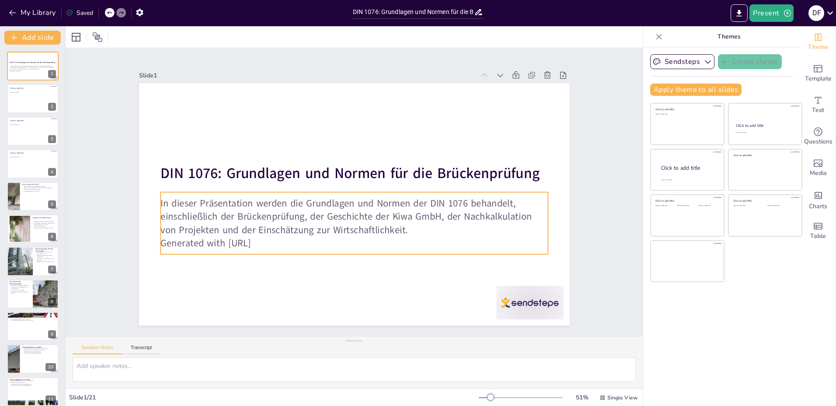
checkbox input "true"
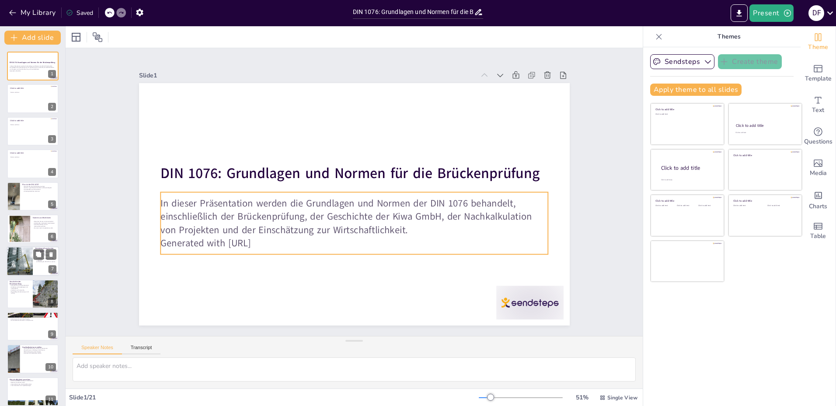
checkbox input "true"
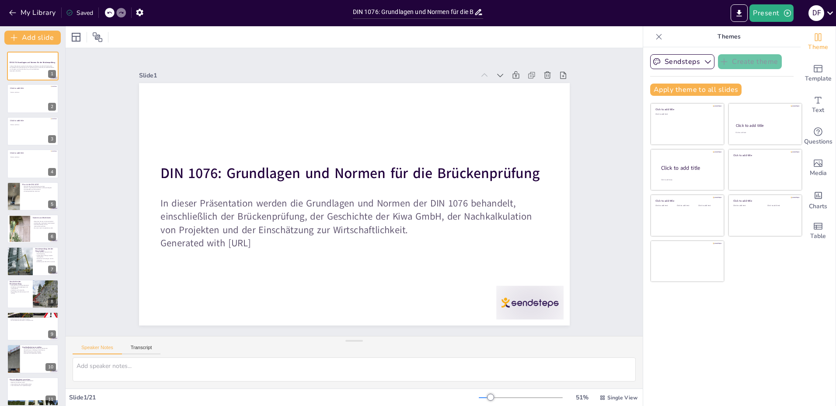
checkbox input "true"
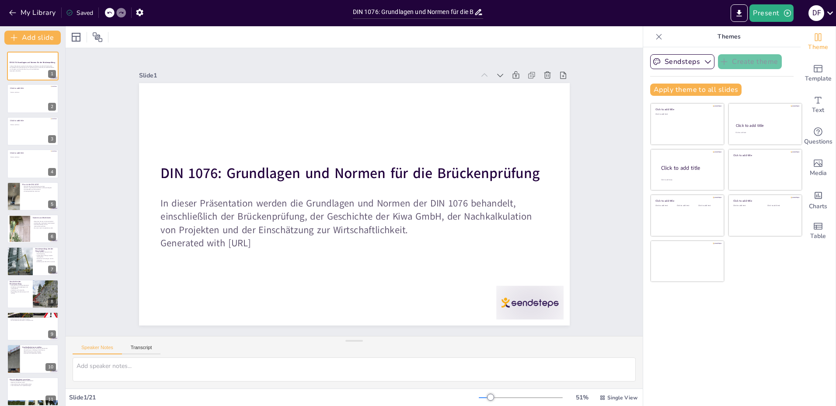
checkbox input "true"
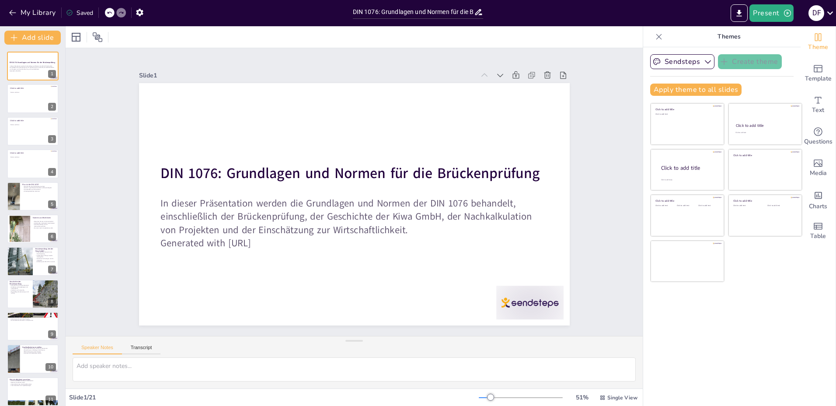
checkbox input "true"
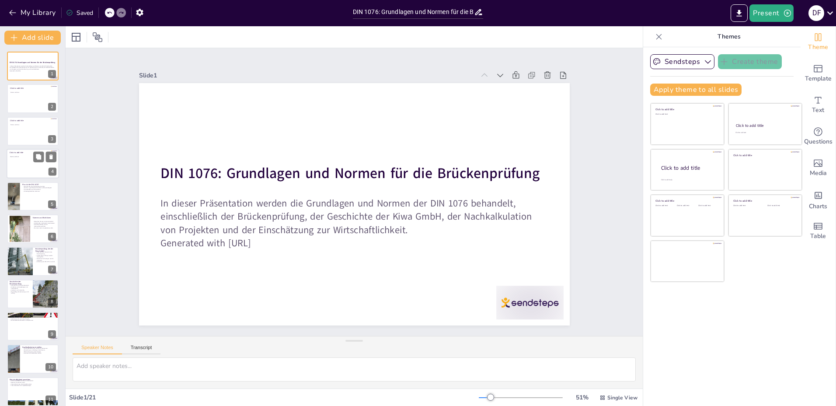
checkbox input "true"
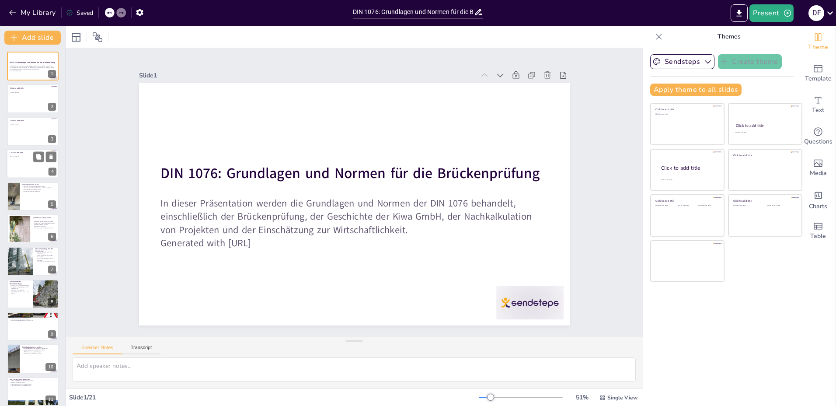
checkbox input "true"
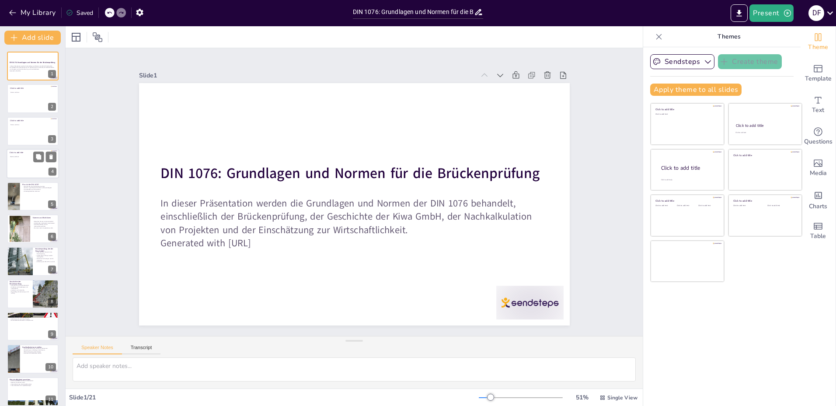
checkbox input "true"
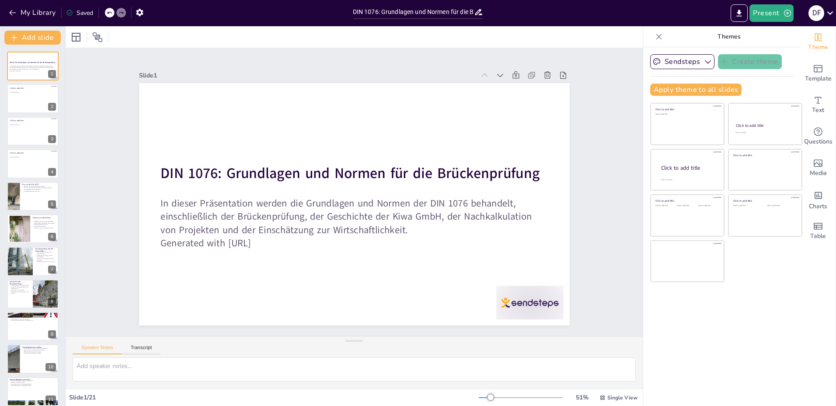
checkbox input "true"
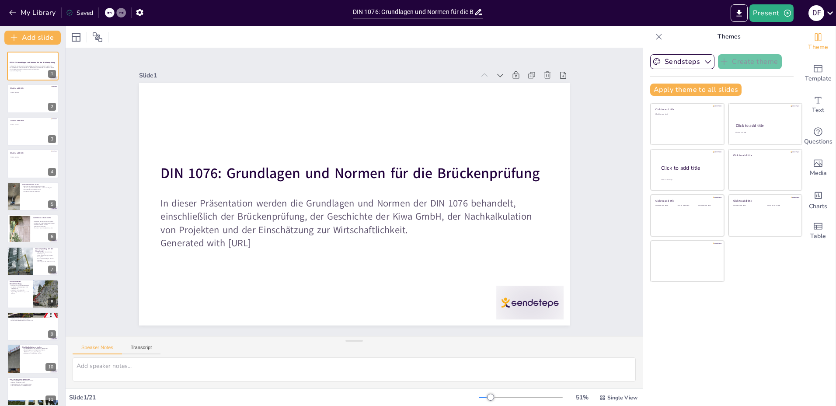
checkbox input "true"
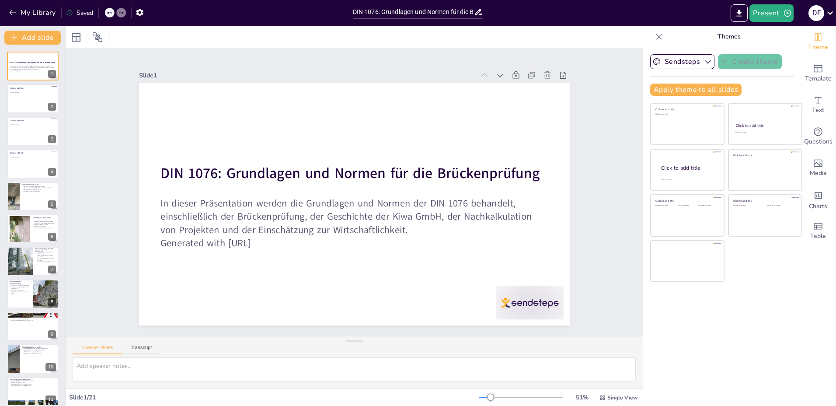
checkbox input "true"
click at [141, 354] on div "Speaker Notes Transcript" at bounding box center [354, 346] width 577 height 21
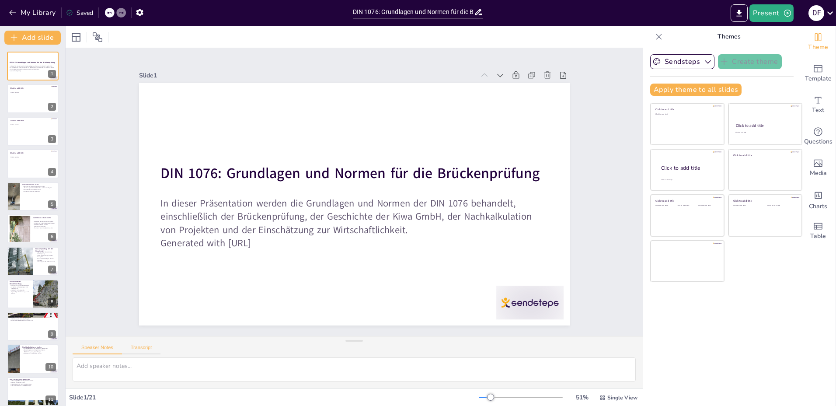
click at [143, 349] on button "Transcript" at bounding box center [141, 349] width 39 height 10
checkbox input "true"
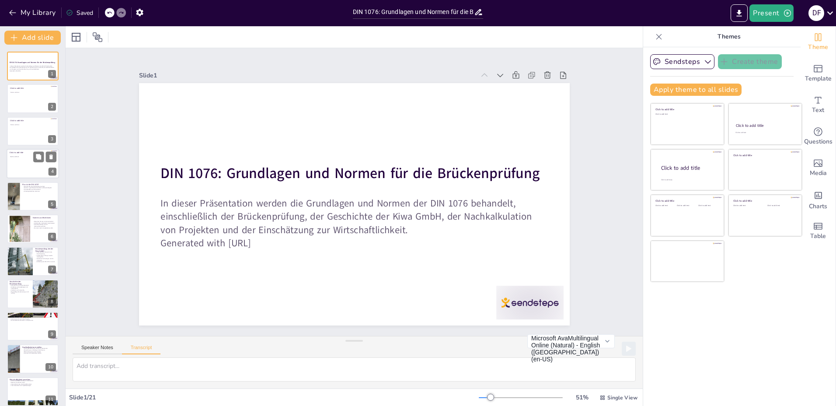
checkbox input "true"
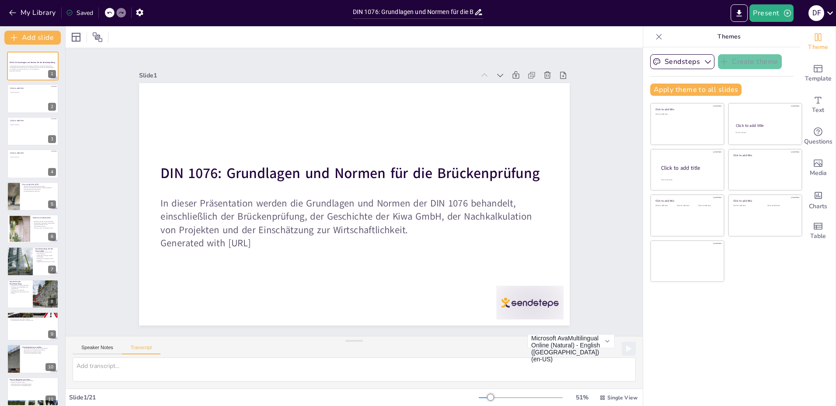
checkbox input "true"
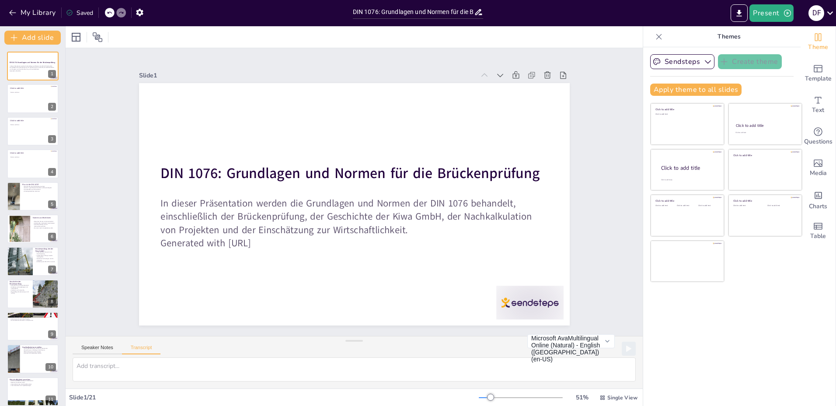
checkbox input "true"
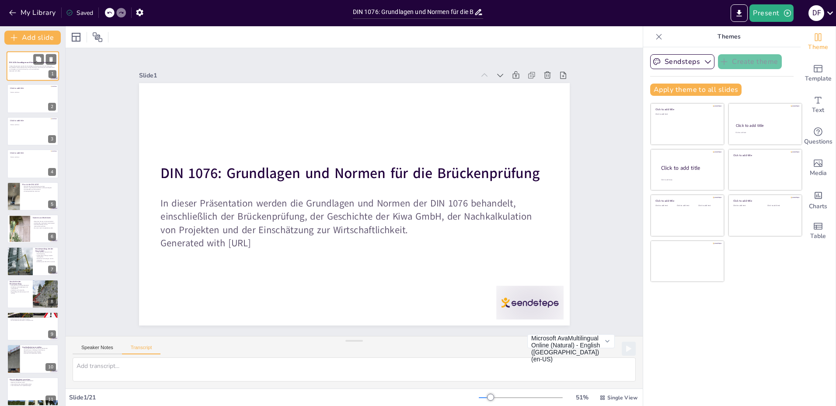
checkbox input "true"
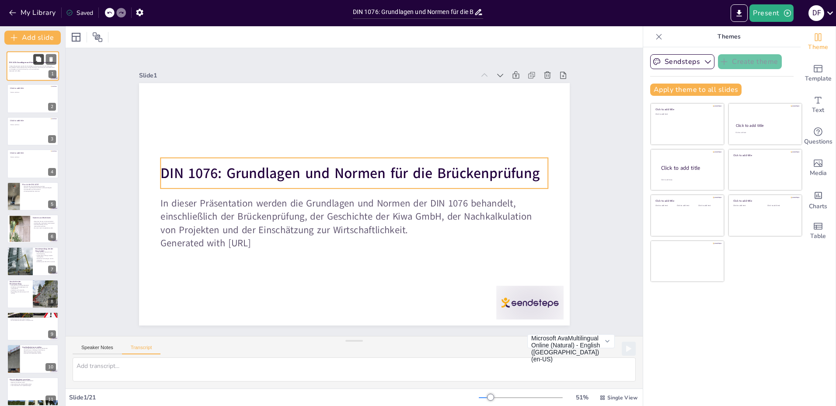
checkbox input "true"
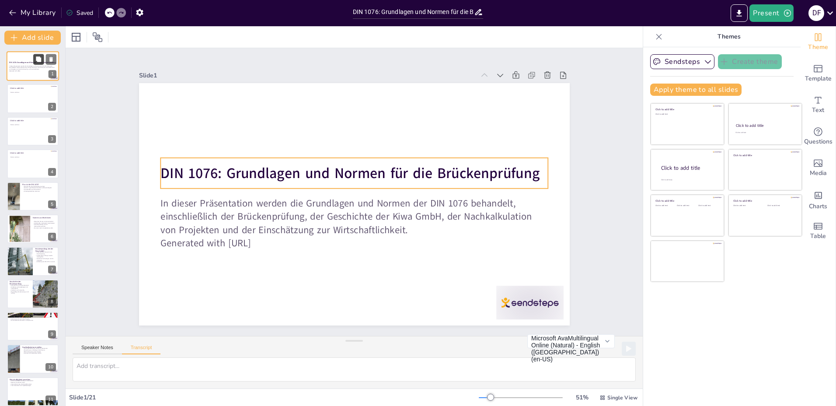
checkbox input "true"
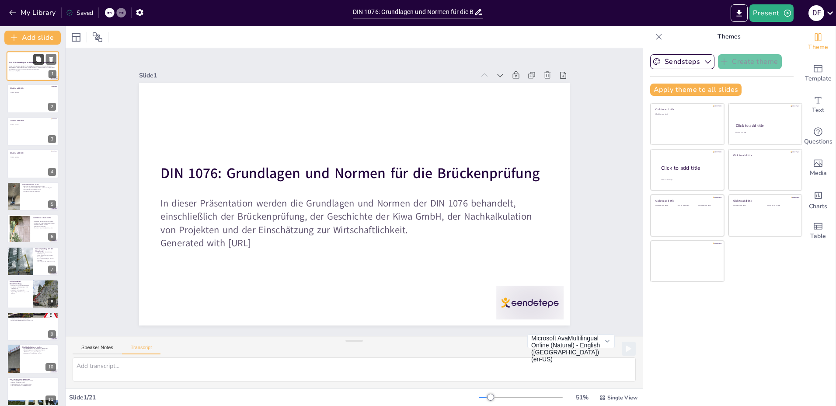
click at [42, 57] on button at bounding box center [38, 59] width 10 height 10
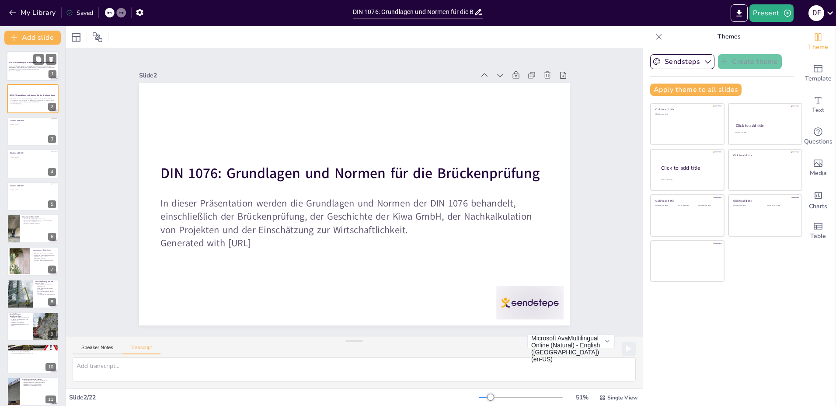
checkbox input "true"
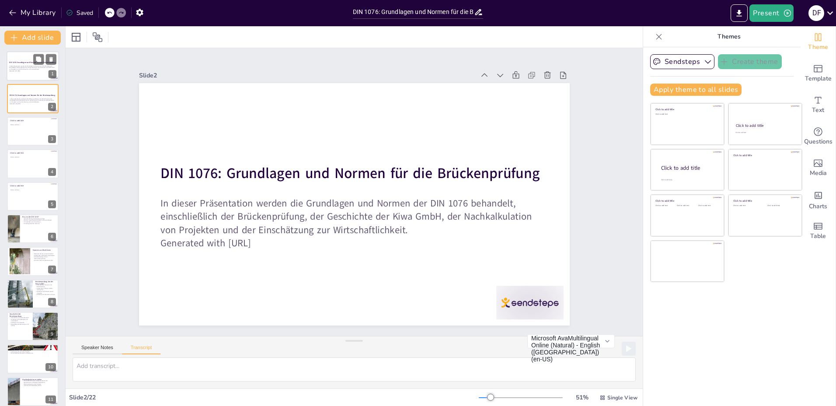
checkbox input "true"
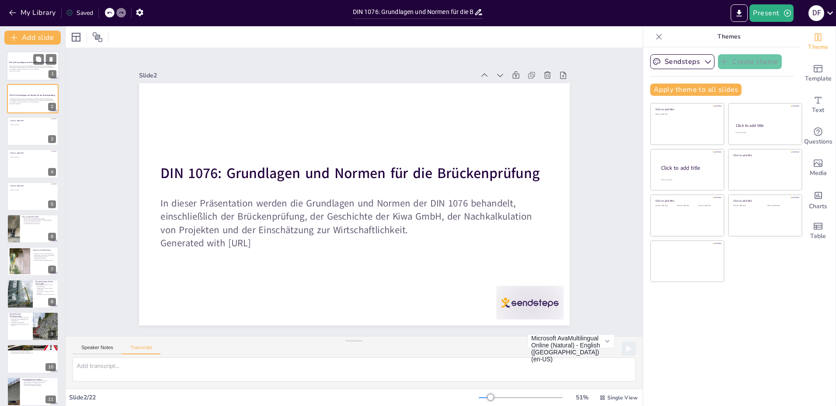
checkbox input "true"
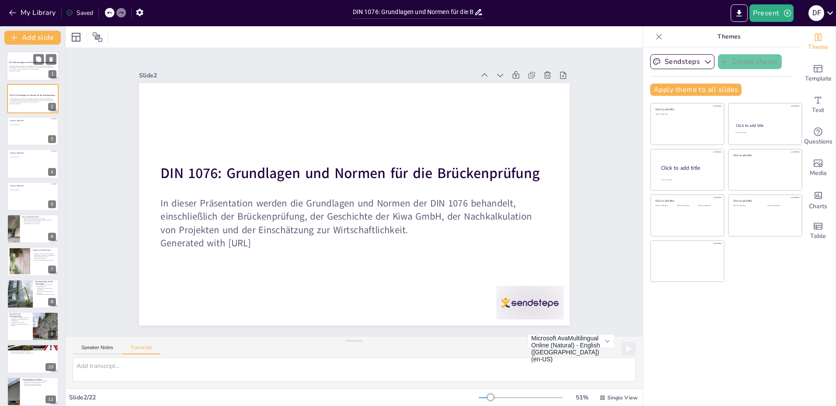
checkbox input "true"
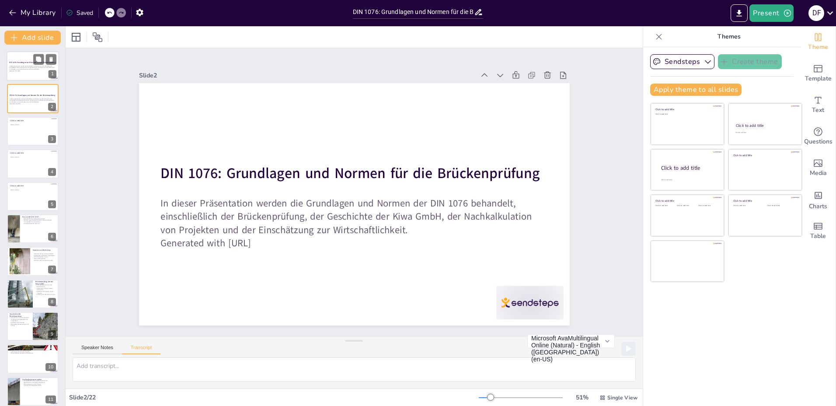
checkbox input "true"
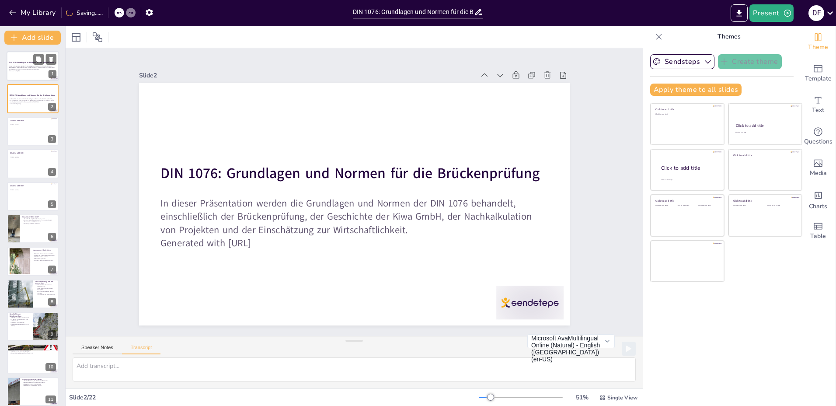
checkbox input "true"
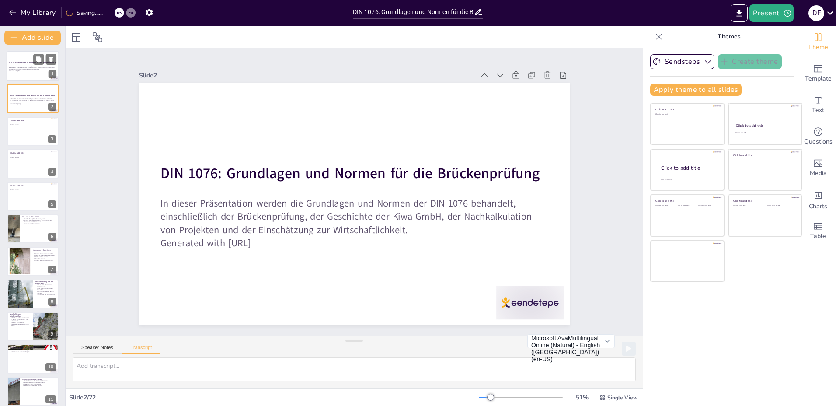
checkbox input "true"
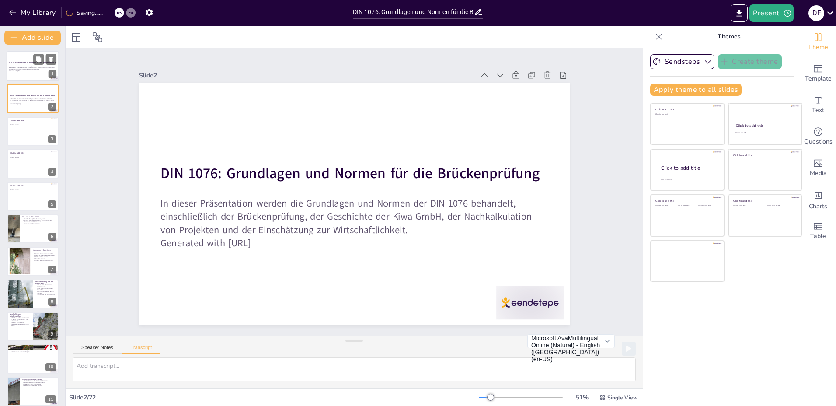
checkbox input "true"
click at [27, 70] on p "In dieser Präsentation werden die Grundlagen und Normen der DIN 1076 behandelt,…" at bounding box center [32, 67] width 47 height 5
checkbox input "true"
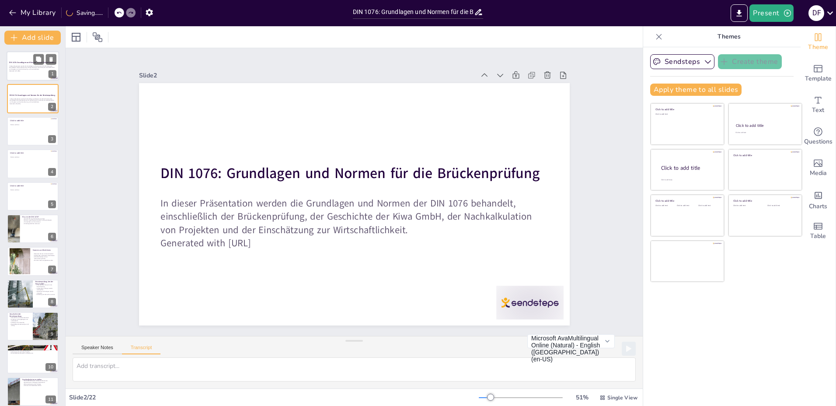
checkbox input "true"
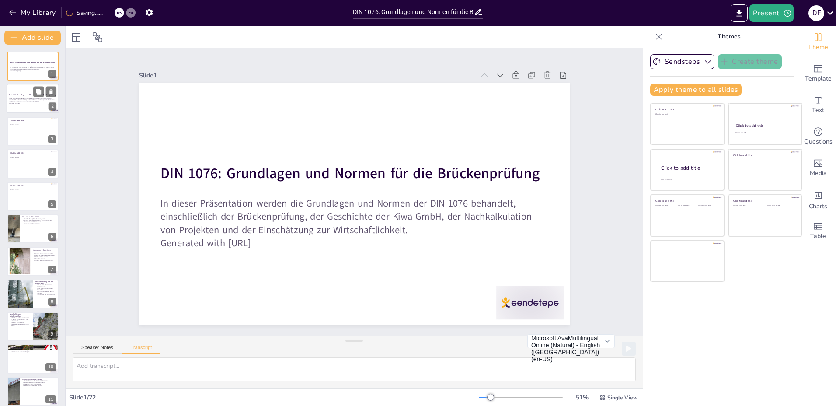
checkbox input "true"
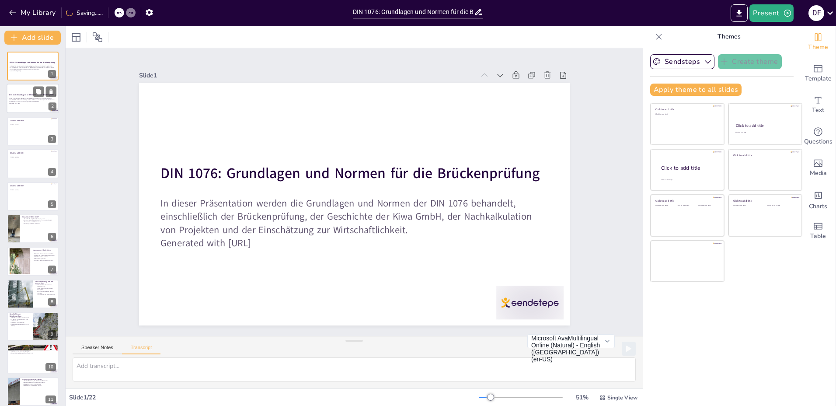
checkbox input "true"
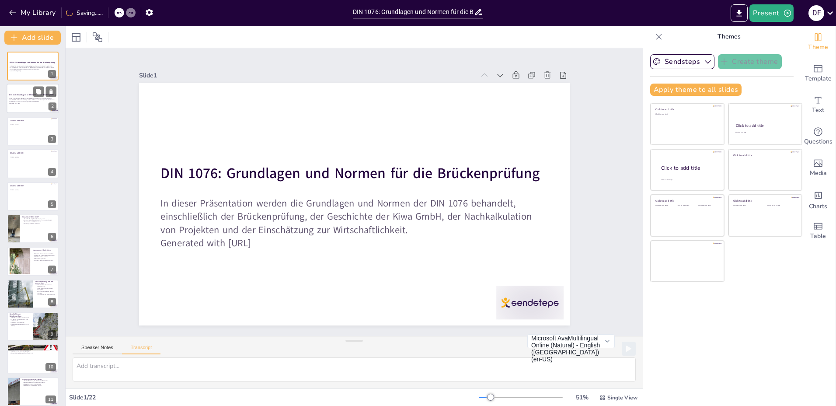
checkbox input "true"
click at [39, 105] on div at bounding box center [33, 99] width 52 height 30
click at [30, 131] on div at bounding box center [33, 131] width 52 height 30
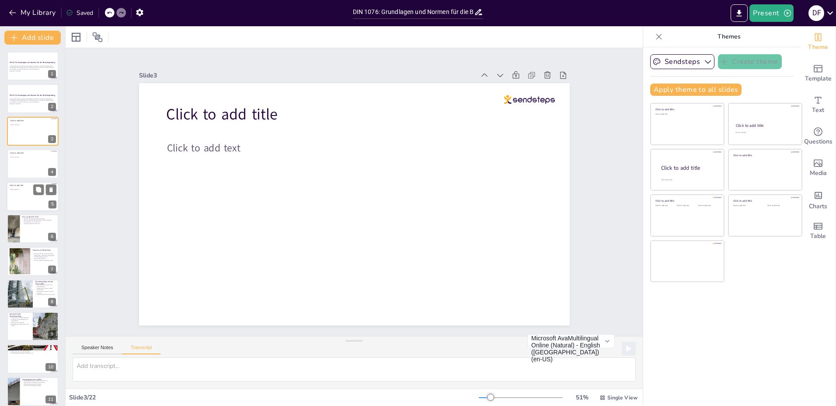
click at [38, 181] on div "Click to add title Click to add text 5" at bounding box center [33, 196] width 52 height 30
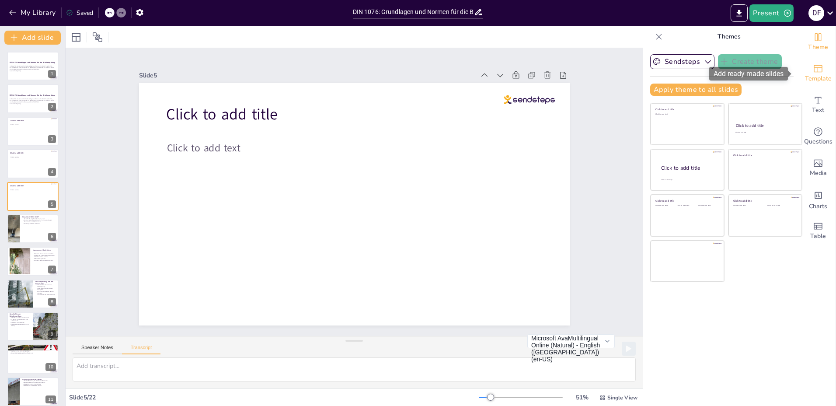
click at [809, 75] on span "Template" at bounding box center [818, 79] width 27 height 10
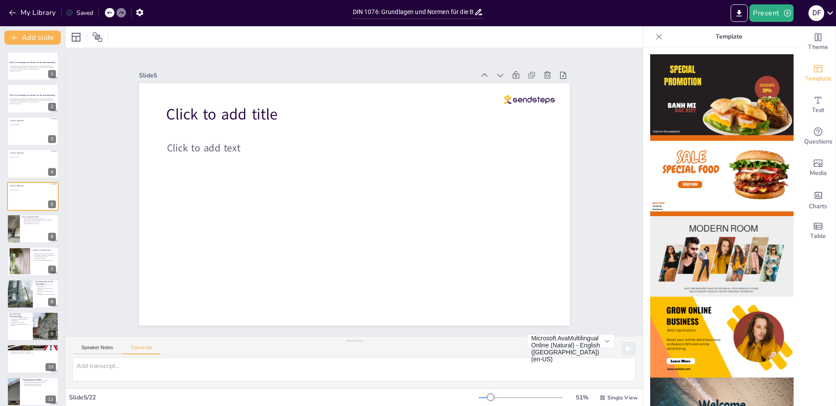
click at [717, 107] on img at bounding box center [721, 94] width 143 height 81
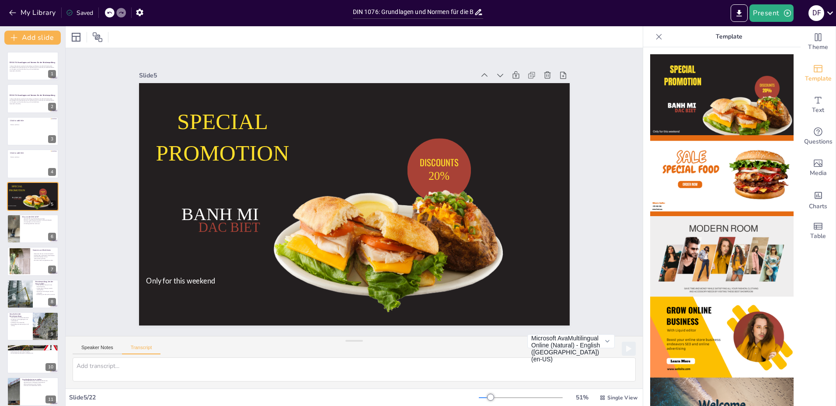
click at [746, 87] on img at bounding box center [721, 94] width 143 height 81
click at [682, 82] on img at bounding box center [721, 94] width 143 height 81
click at [818, 66] on div "Template" at bounding box center [817, 73] width 35 height 31
click at [16, 167] on div at bounding box center [33, 164] width 52 height 30
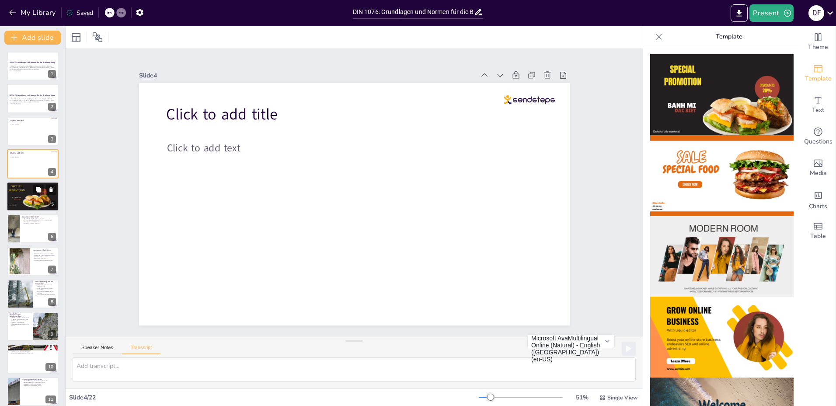
click at [27, 196] on div at bounding box center [37, 201] width 31 height 20
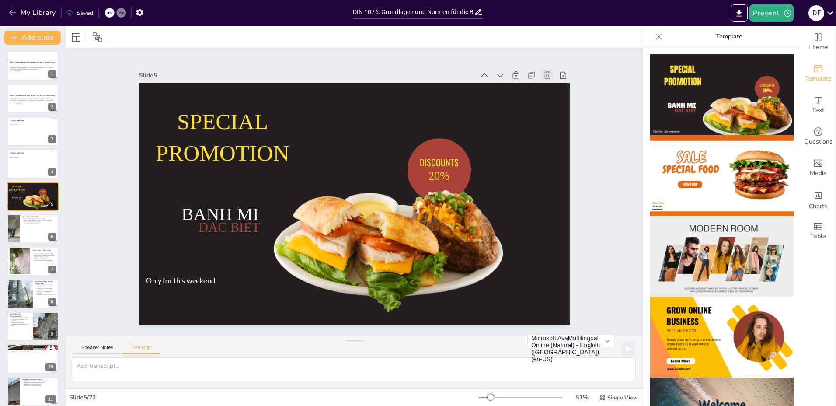
click at [540, 316] on icon at bounding box center [539, 320] width 9 height 9
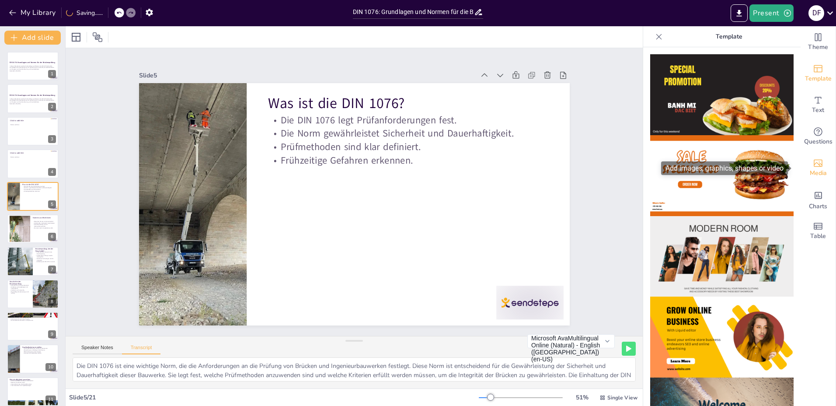
click at [819, 172] on span "Media" at bounding box center [817, 173] width 17 height 10
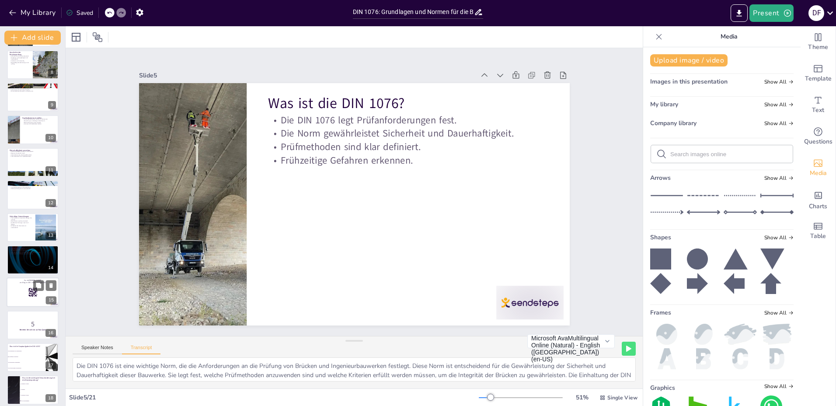
scroll to position [332, 0]
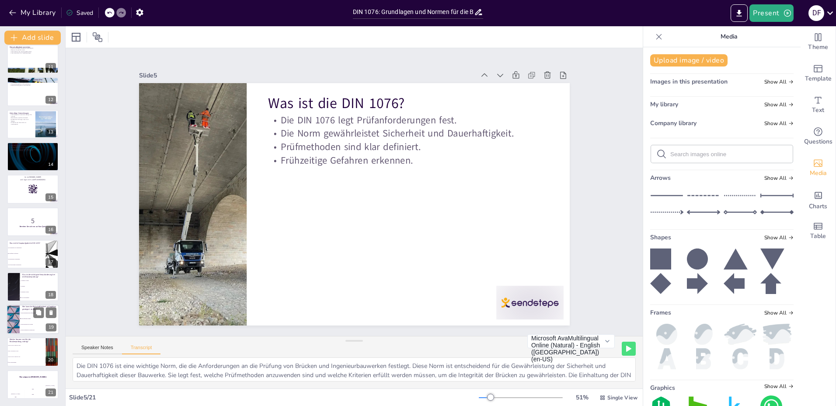
click at [14, 306] on div at bounding box center [13, 319] width 52 height 30
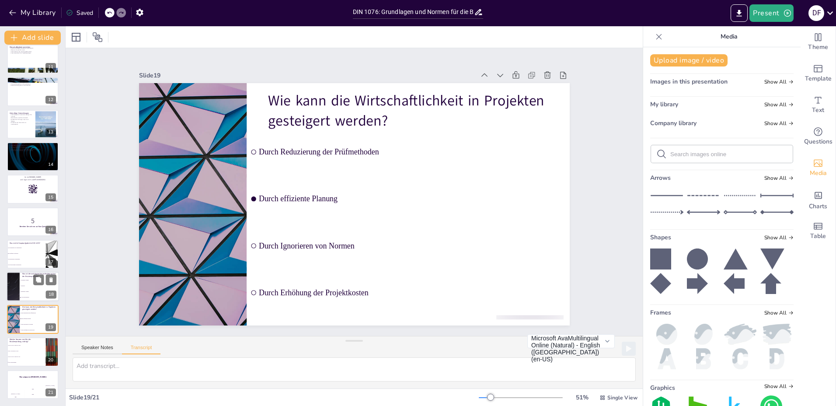
click at [22, 278] on li "Technische Aspekte" at bounding box center [39, 281] width 39 height 6
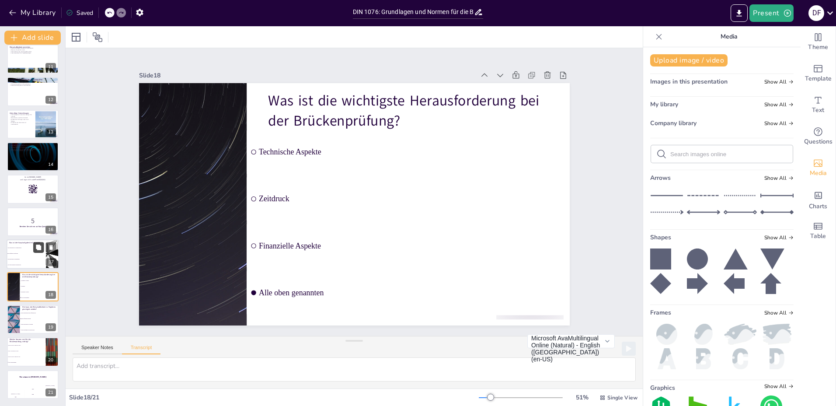
click at [34, 250] on button at bounding box center [38, 247] width 10 height 10
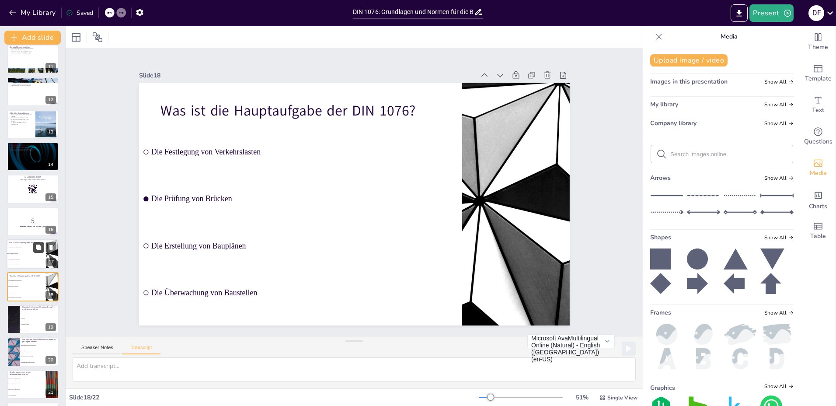
scroll to position [365, 0]
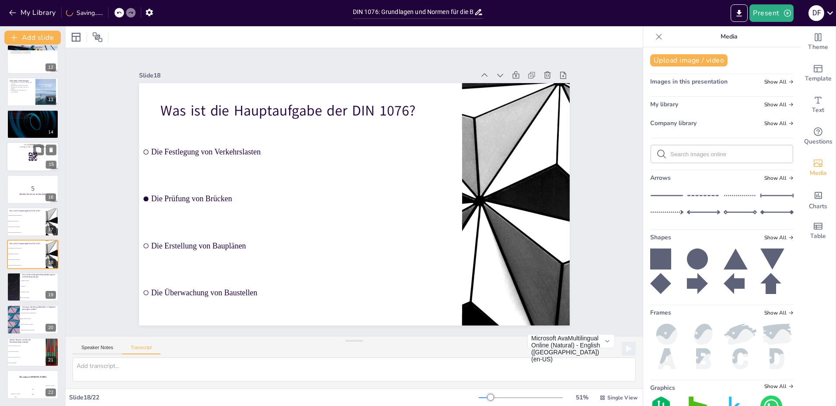
click at [53, 168] on div "15" at bounding box center [51, 165] width 10 height 8
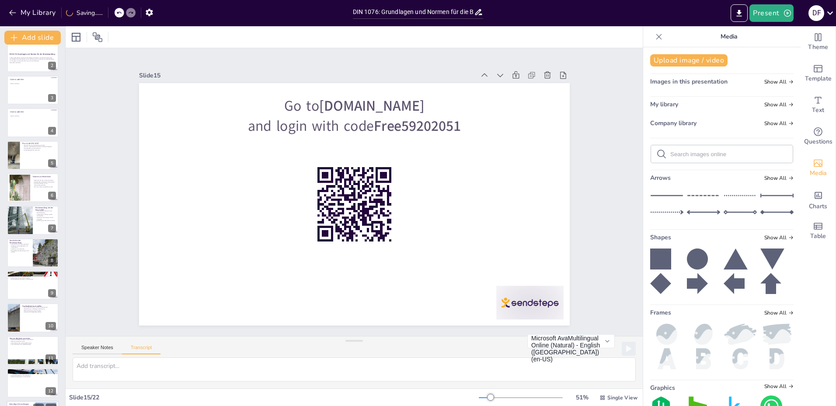
scroll to position [0, 0]
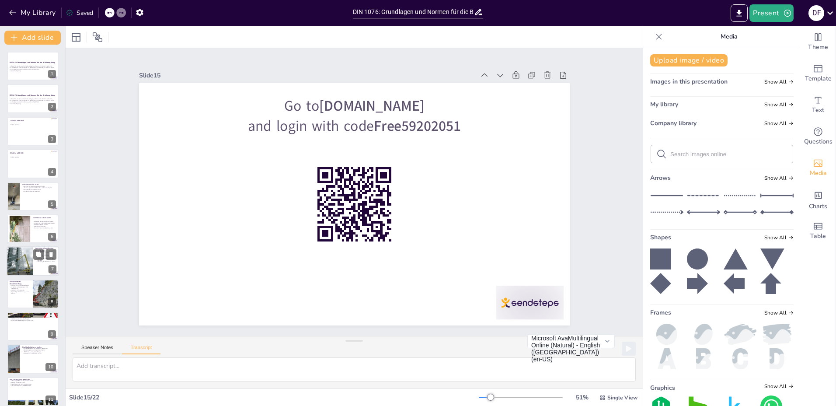
click at [7, 265] on div at bounding box center [19, 262] width 35 height 30
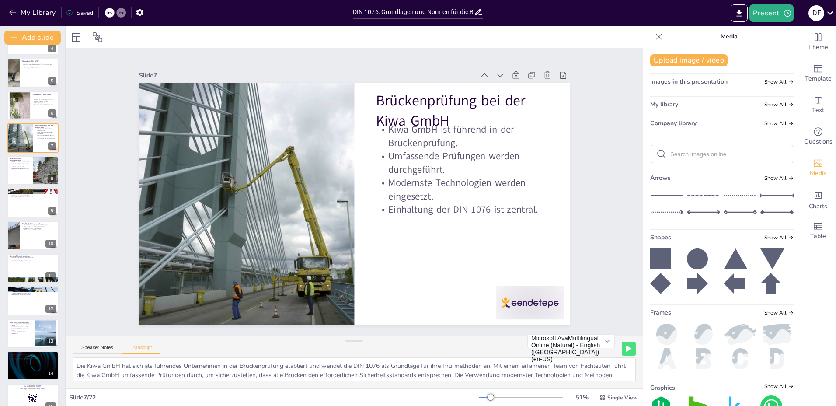
scroll to position [298, 0]
